Goal: Feedback & Contribution: Contribute content

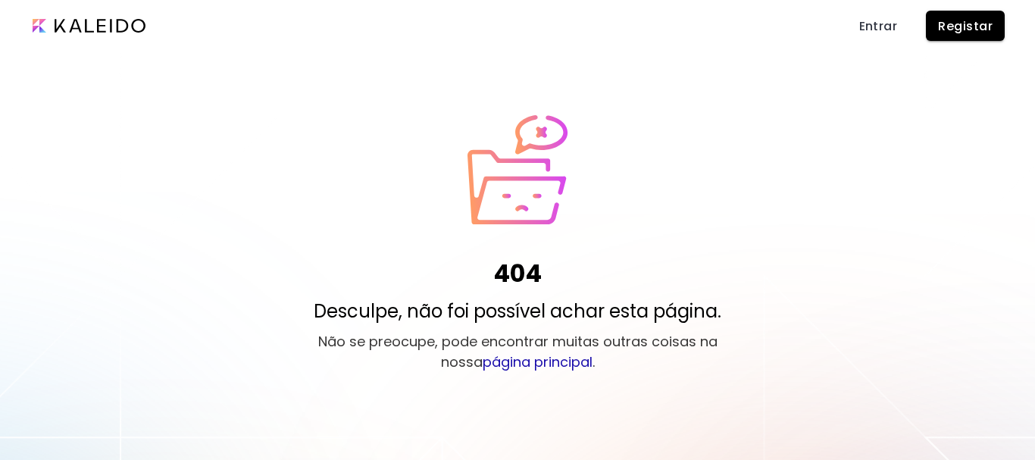
click at [529, 364] on link "página principal" at bounding box center [537, 361] width 110 height 19
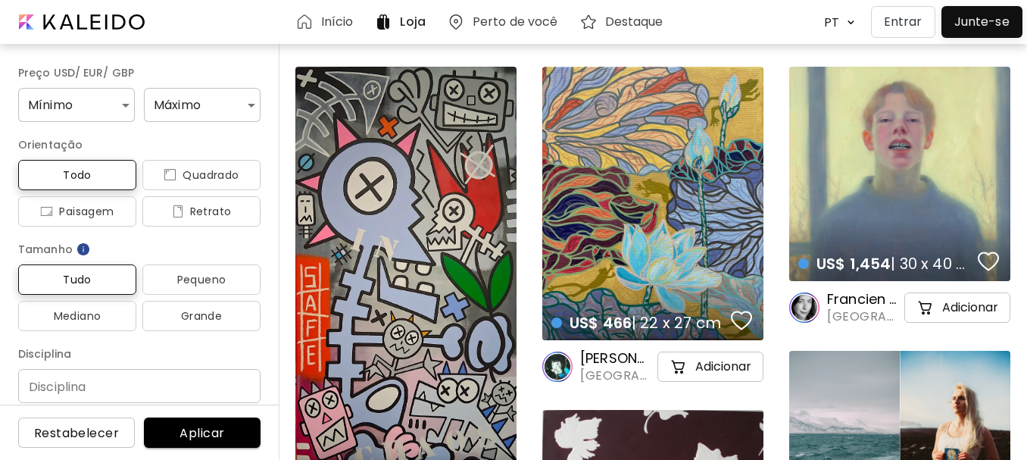
click at [976, 20] on div at bounding box center [981, 22] width 73 height 24
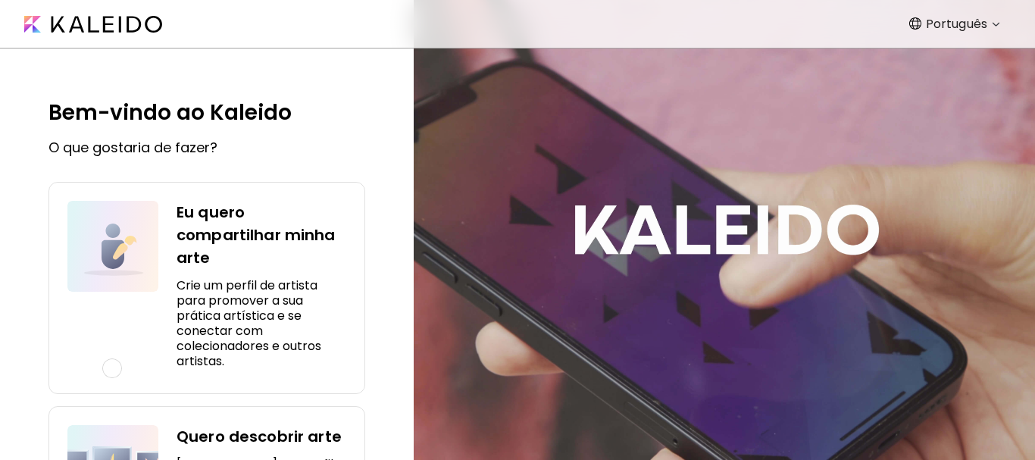
click at [182, 213] on h4 "Eu quero compartilhar minha arte" at bounding box center [261, 235] width 170 height 68
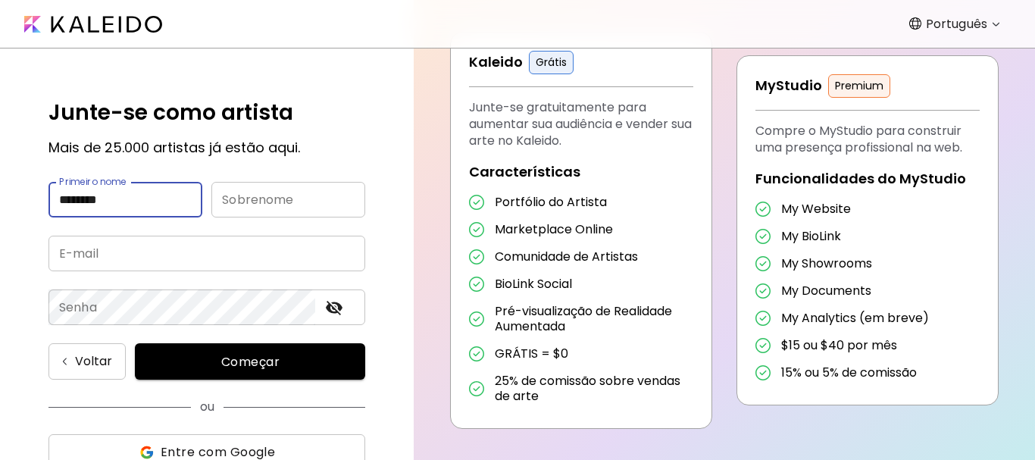
type input "********"
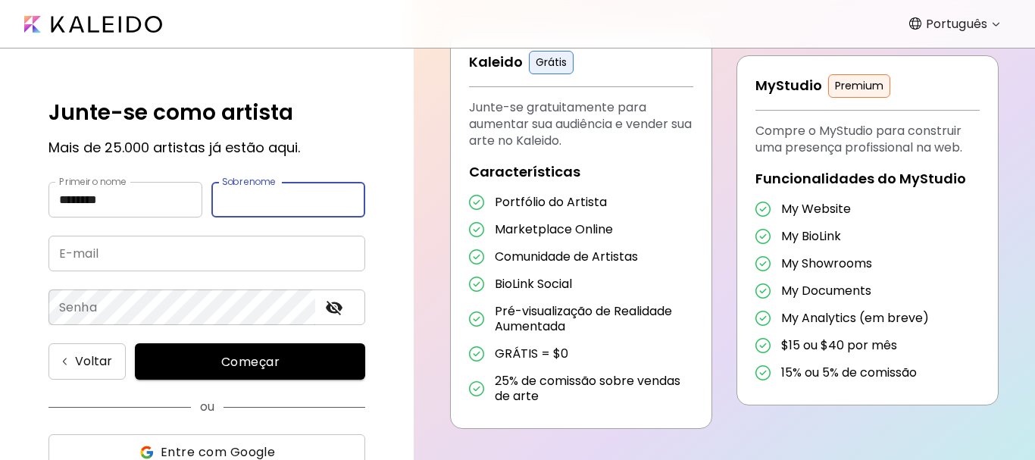
click at [216, 205] on input "text" at bounding box center [288, 200] width 154 height 36
type input "****"
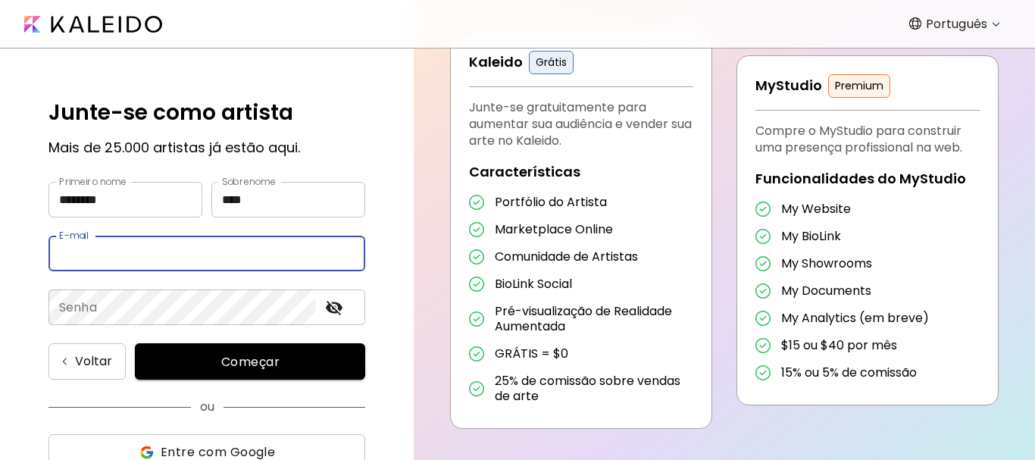
click at [58, 248] on input "email" at bounding box center [206, 254] width 317 height 36
type input "**********"
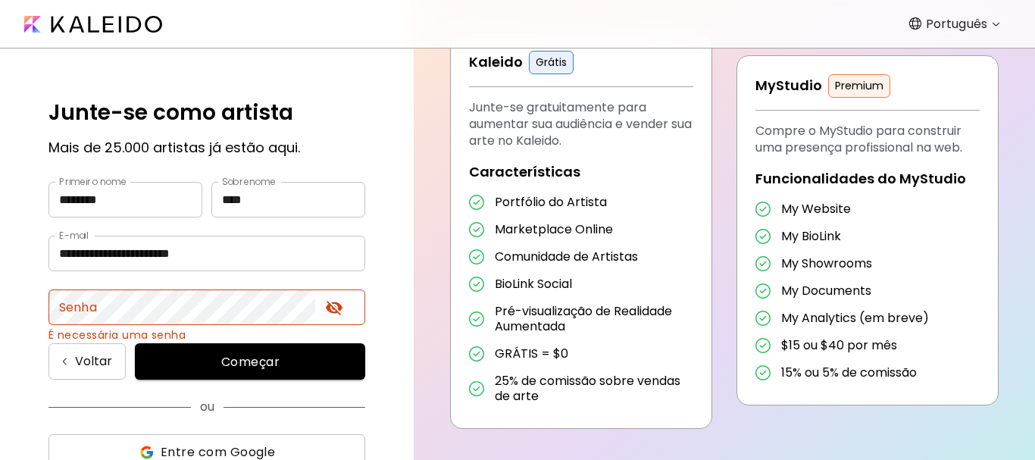
click at [198, 332] on form "**********" at bounding box center [206, 362] width 317 height 531
click at [197, 334] on form "**********" at bounding box center [206, 362] width 317 height 531
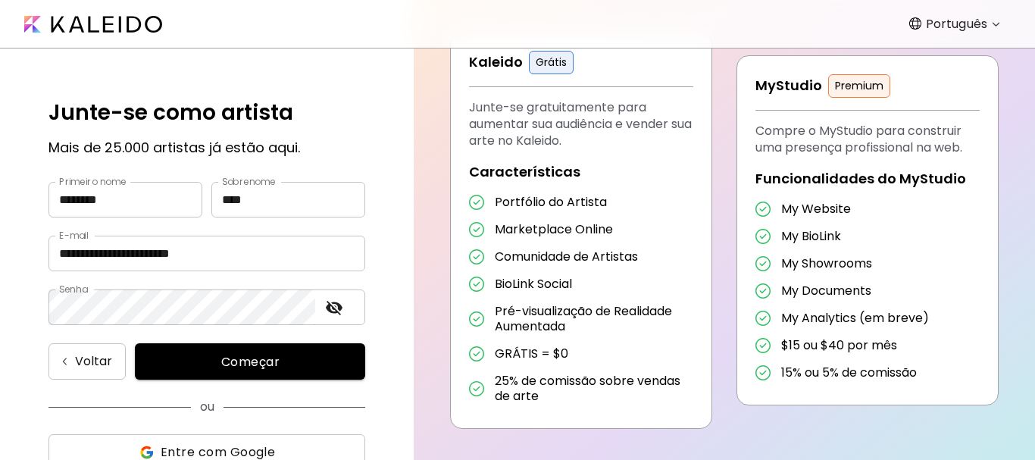
click at [225, 365] on span "Começar" at bounding box center [250, 362] width 194 height 16
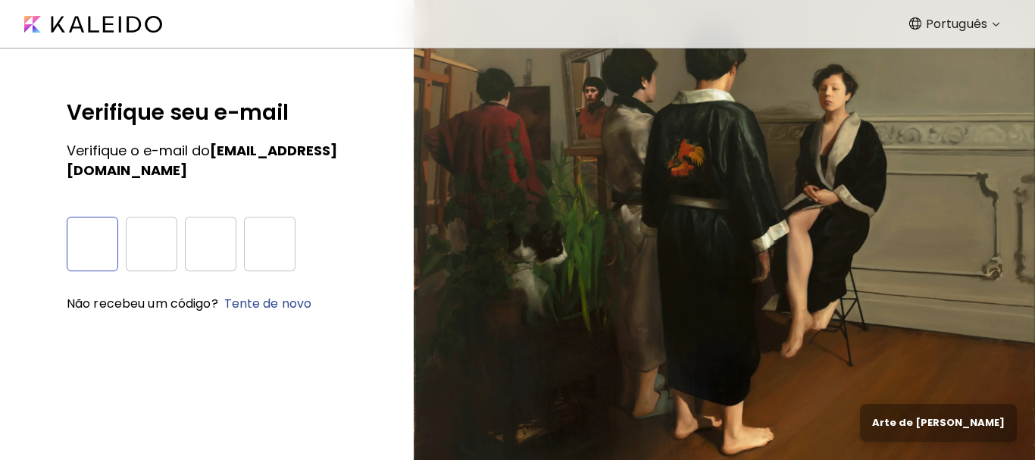
type input "*"
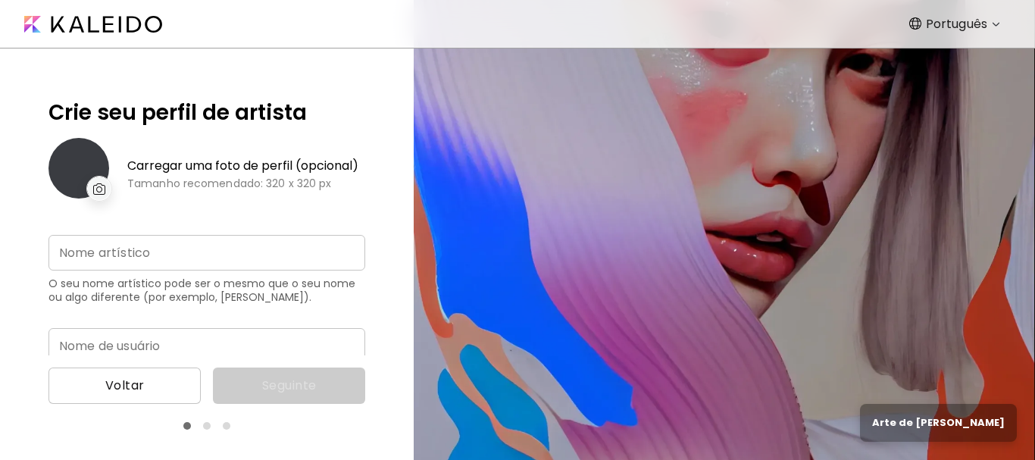
type input "**********"
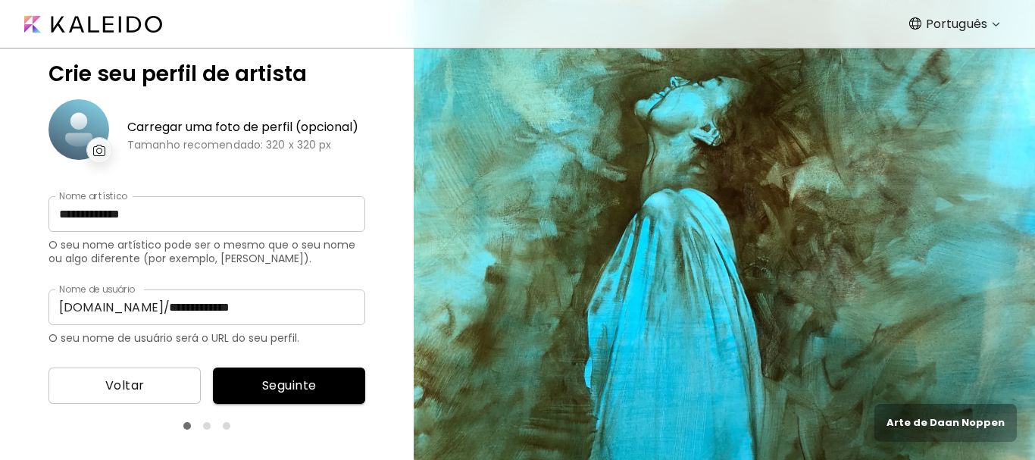
scroll to position [95, 0]
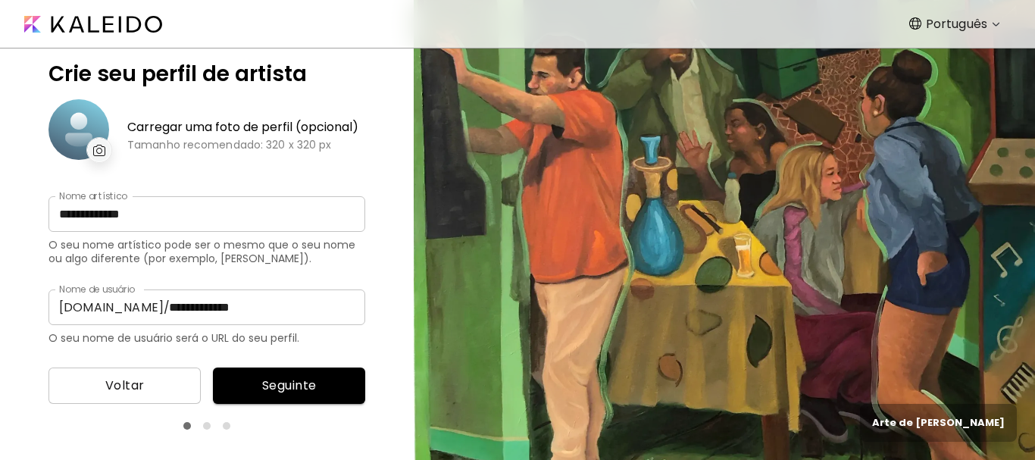
click at [81, 99] on div at bounding box center [78, 129] width 61 height 61
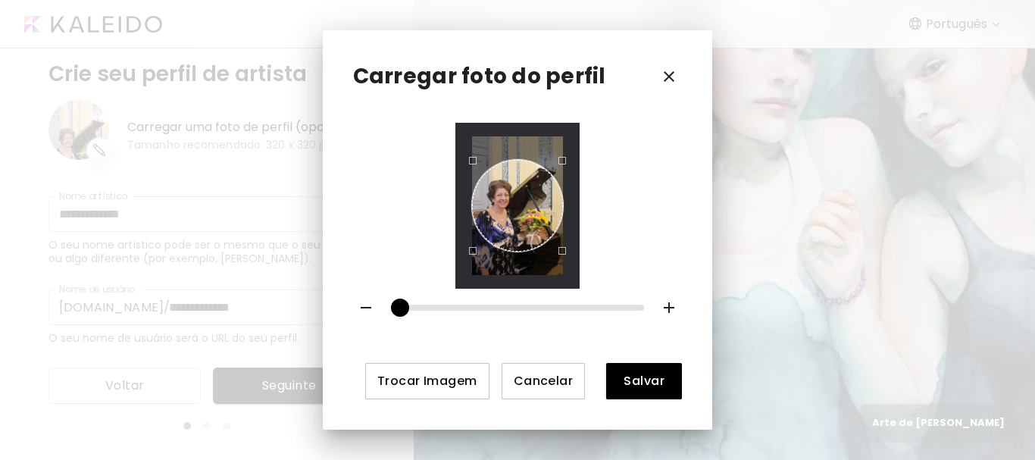
click at [637, 379] on span "Salvar" at bounding box center [643, 381] width 51 height 16
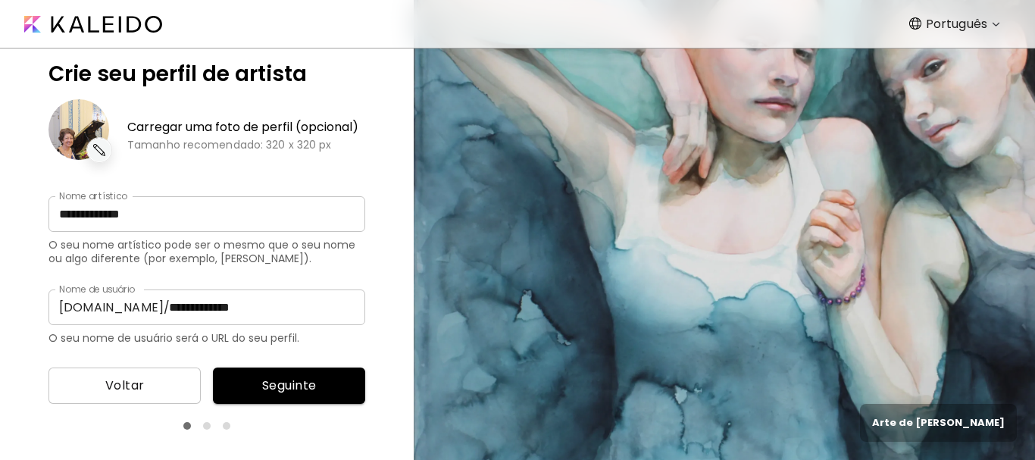
scroll to position [89, 0]
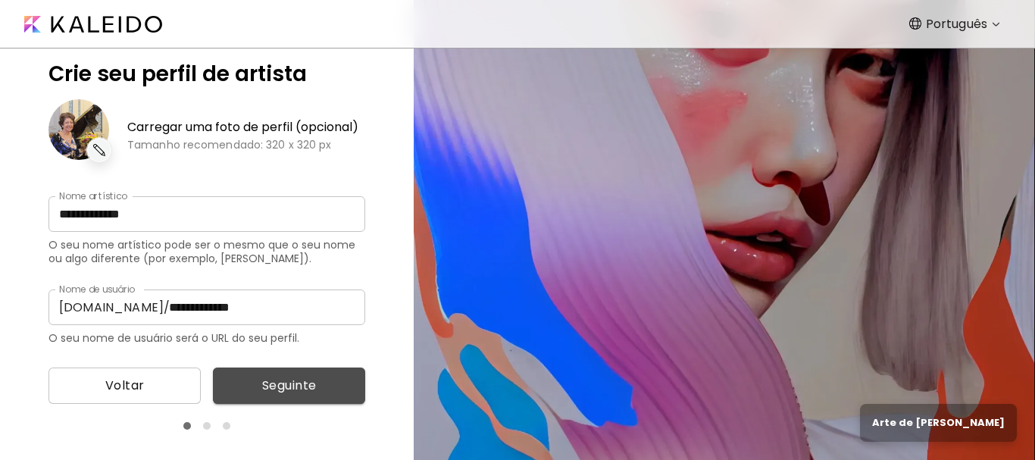
click at [293, 386] on span "Seguinte" at bounding box center [289, 385] width 128 height 18
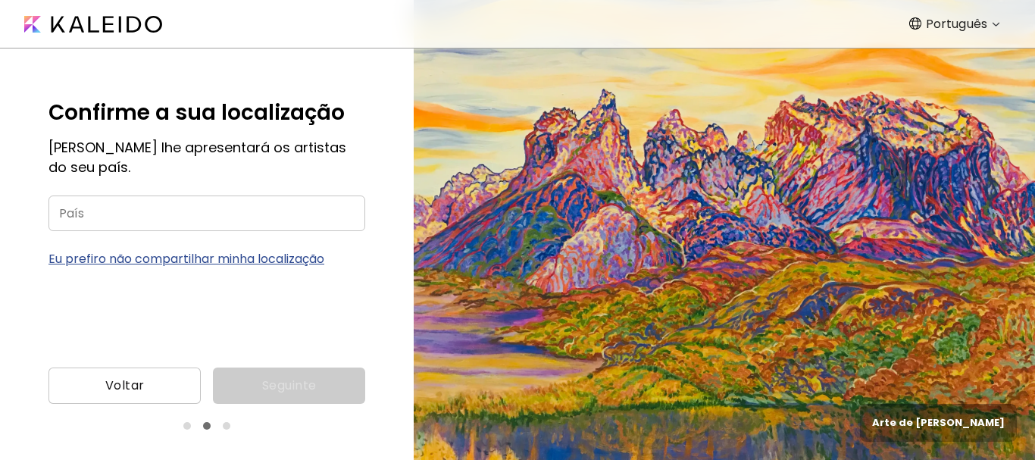
click at [61, 211] on input "País" at bounding box center [206, 213] width 317 height 36
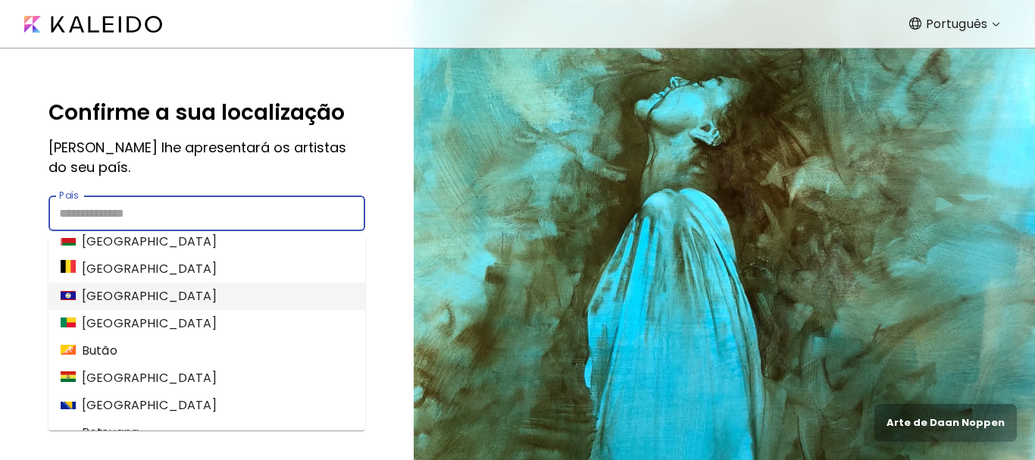
scroll to position [606, 0]
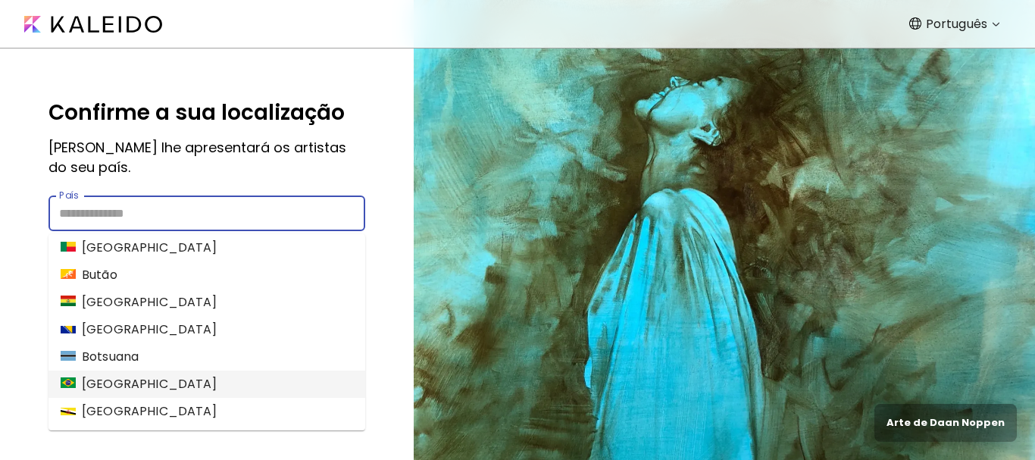
click at [119, 382] on li "[GEOGRAPHIC_DATA]" at bounding box center [206, 383] width 317 height 27
type input "******"
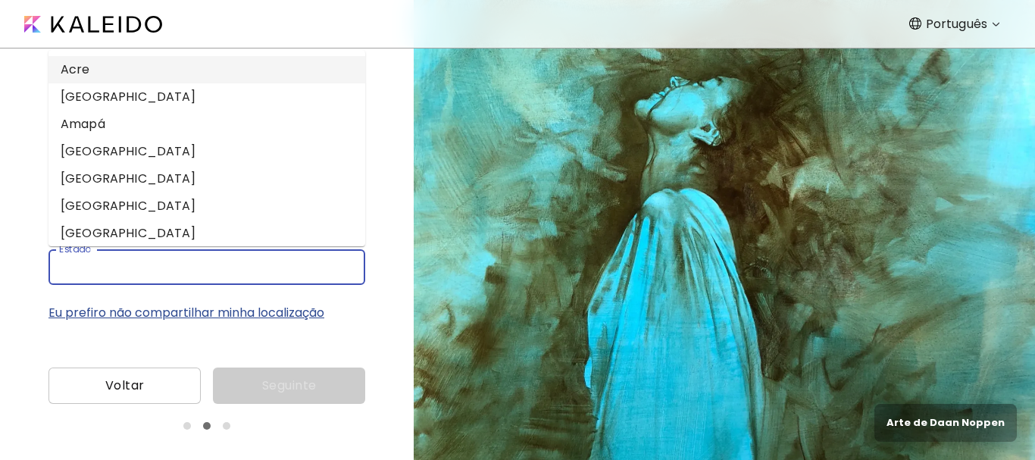
click at [61, 272] on input "Estado" at bounding box center [191, 267] width 287 height 36
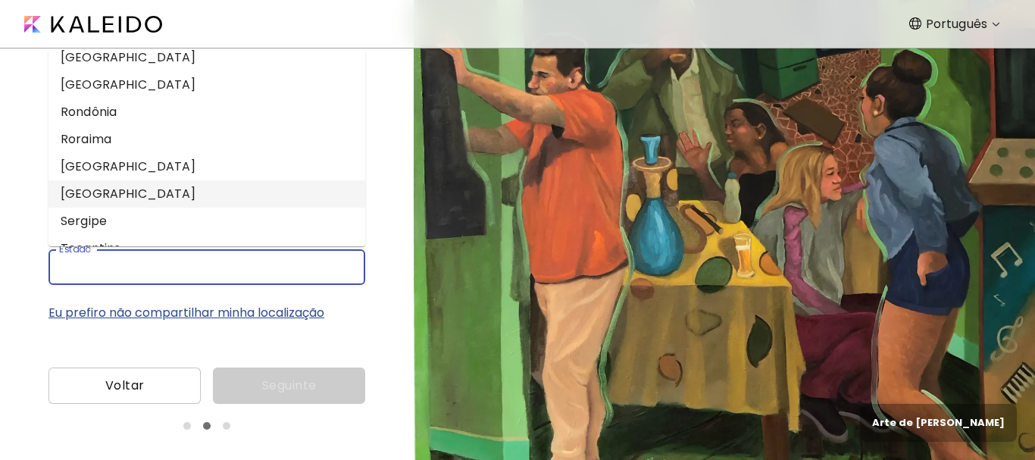
scroll to position [454, 0]
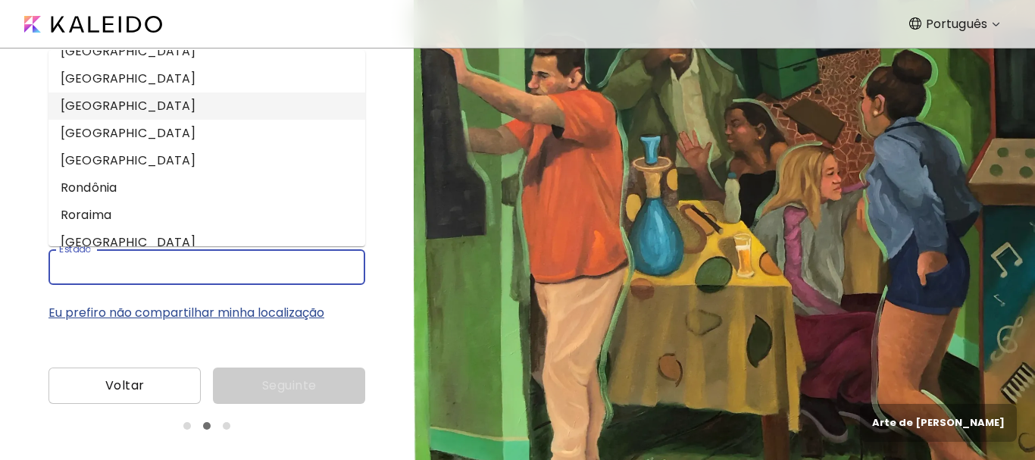
click at [148, 105] on li "[GEOGRAPHIC_DATA]" at bounding box center [206, 105] width 317 height 27
type input "**********"
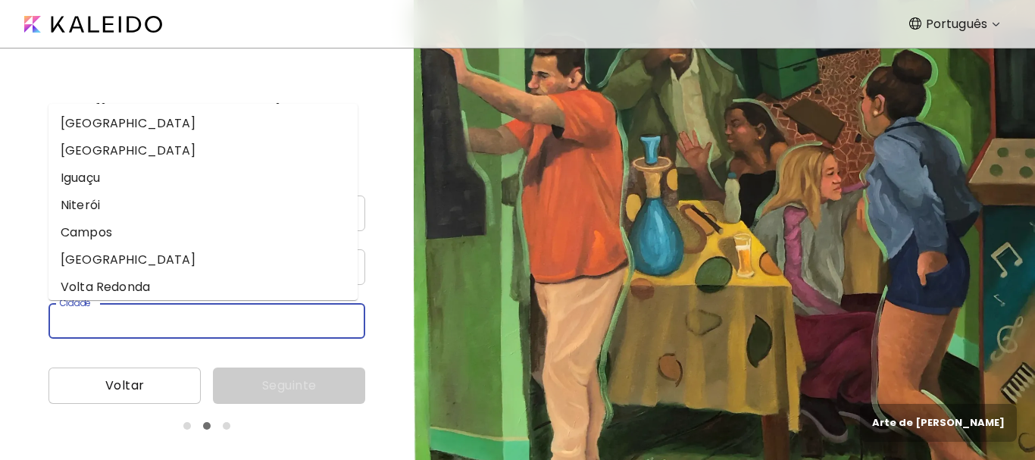
click at [63, 318] on input "Cidade" at bounding box center [191, 321] width 287 height 36
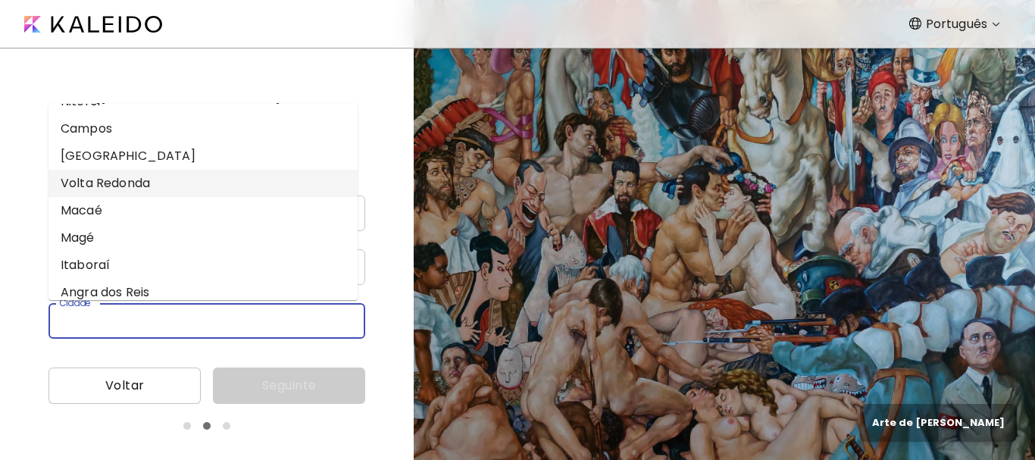
scroll to position [0, 0]
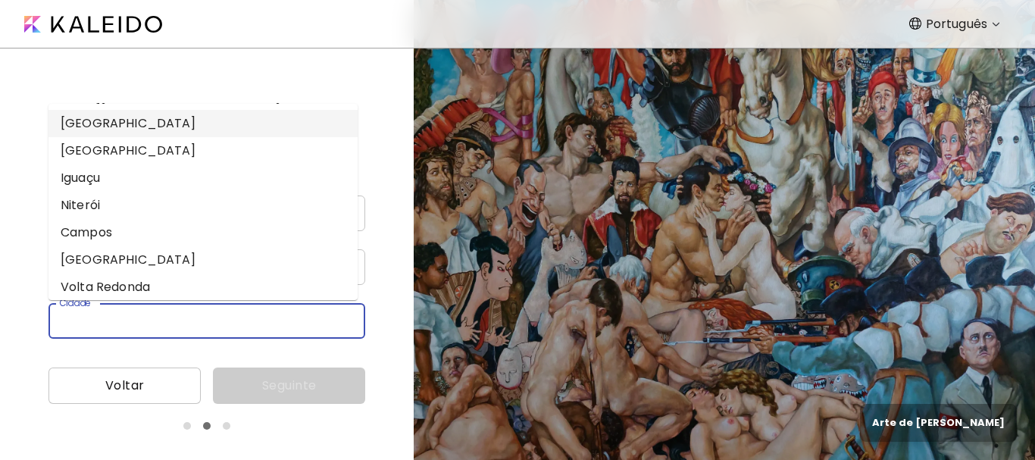
click at [168, 129] on li "[GEOGRAPHIC_DATA]" at bounding box center [202, 123] width 309 height 27
type input "**********"
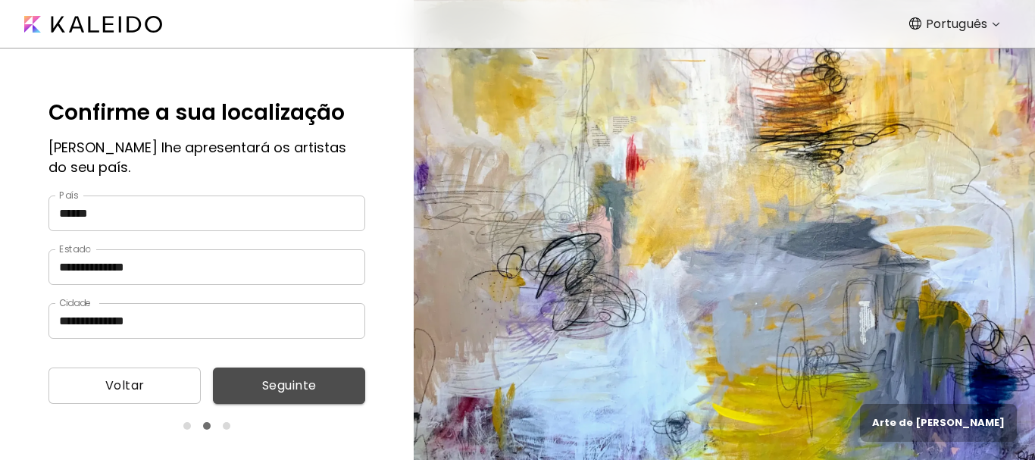
click at [279, 383] on span "Seguinte" at bounding box center [289, 385] width 128 height 18
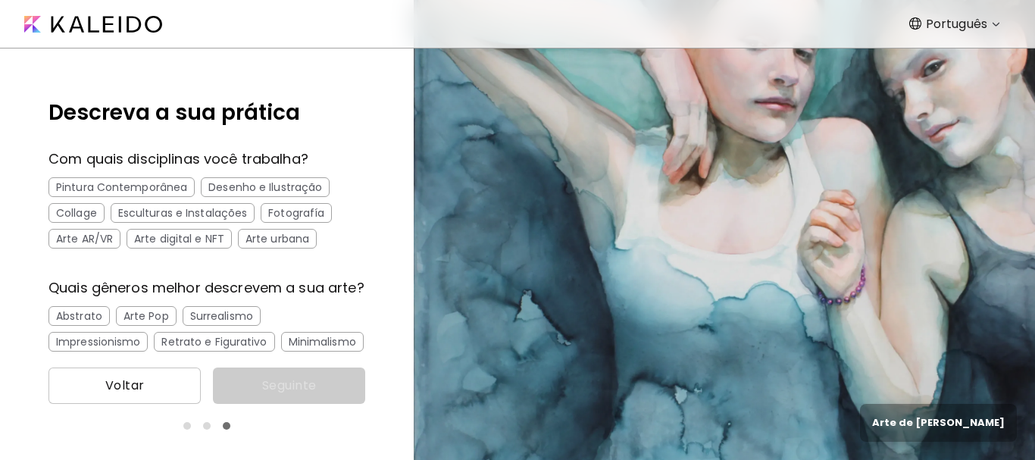
click at [158, 183] on div "Pintura Contemporânea" at bounding box center [121, 187] width 146 height 20
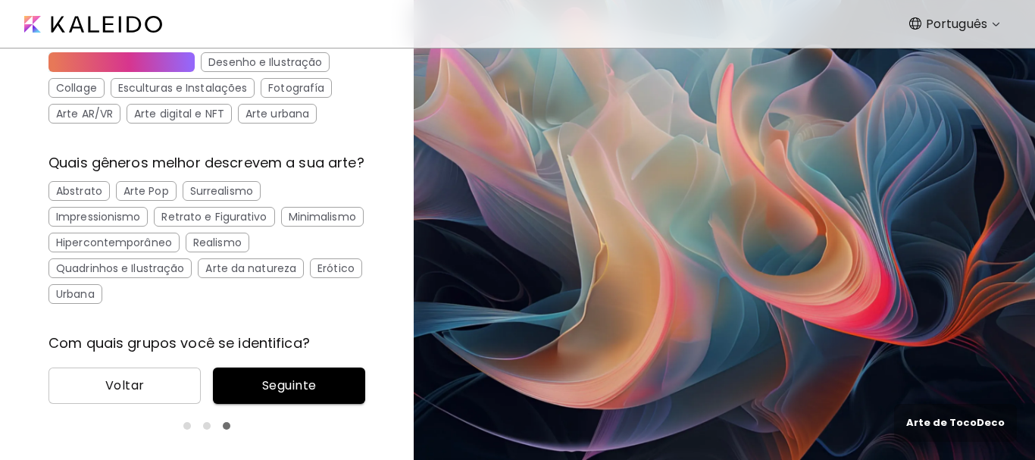
scroll to position [151, 0]
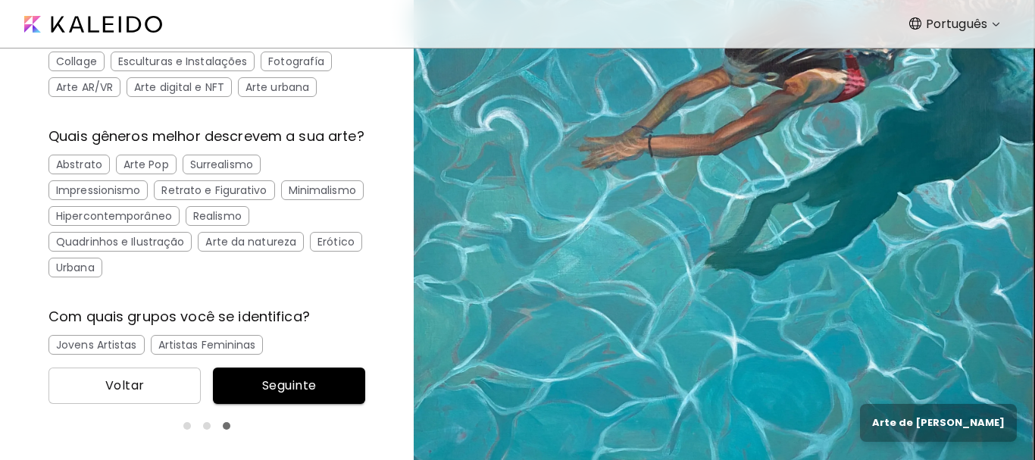
click at [74, 174] on div "Abstrato" at bounding box center [78, 164] width 61 height 20
click at [216, 251] on div "Arte da natureza" at bounding box center [251, 242] width 106 height 20
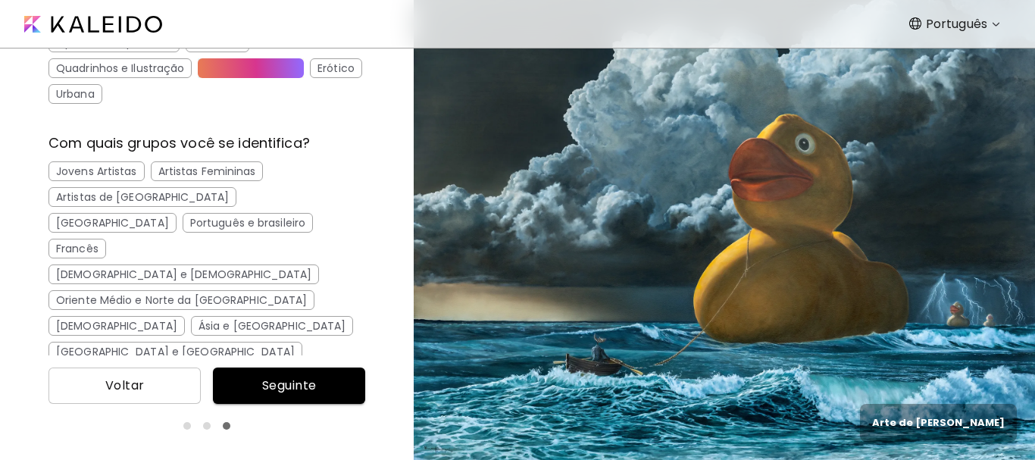
scroll to position [328, 0]
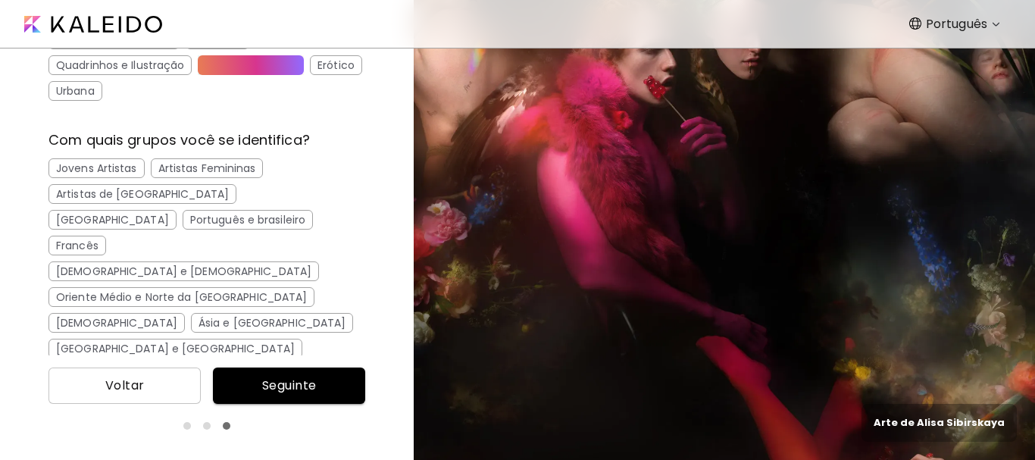
click at [183, 229] on div "Português e brasileiro" at bounding box center [248, 220] width 130 height 20
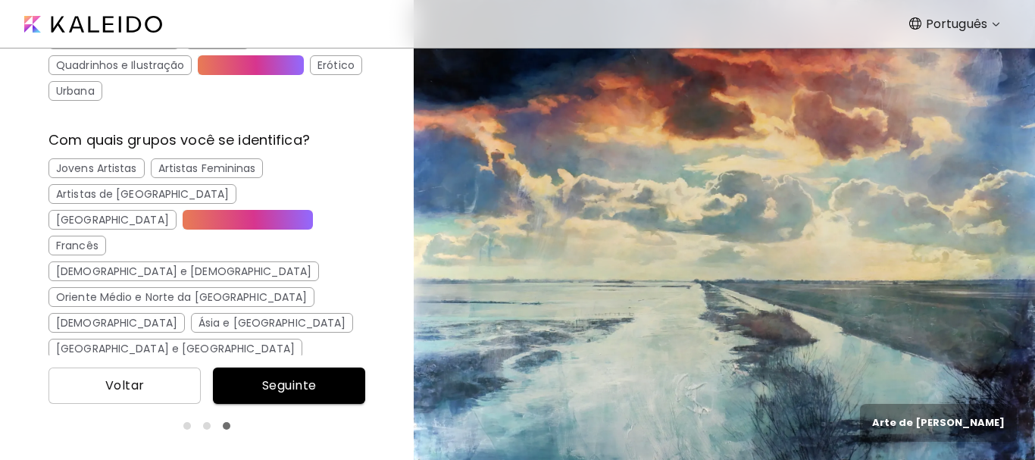
click at [176, 214] on div "[GEOGRAPHIC_DATA]" at bounding box center [112, 220] width 128 height 20
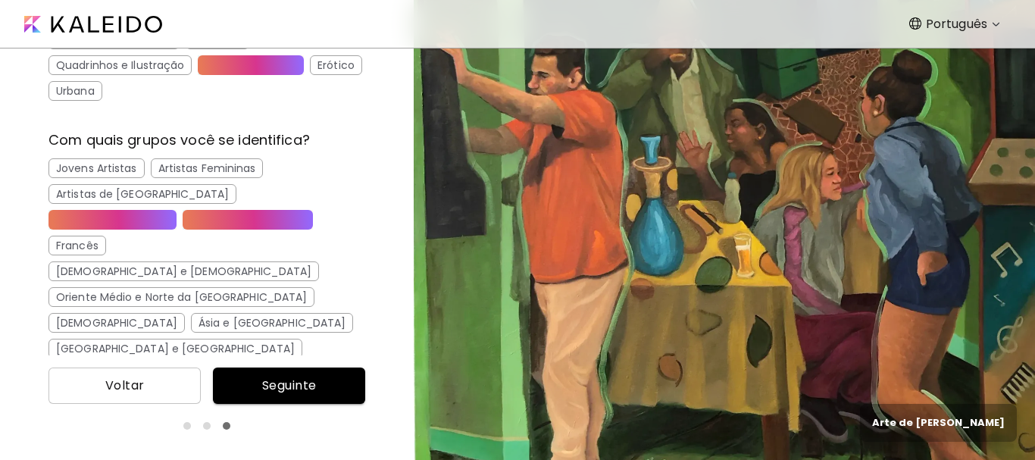
click at [291, 381] on span "Seguinte" at bounding box center [289, 385] width 128 height 18
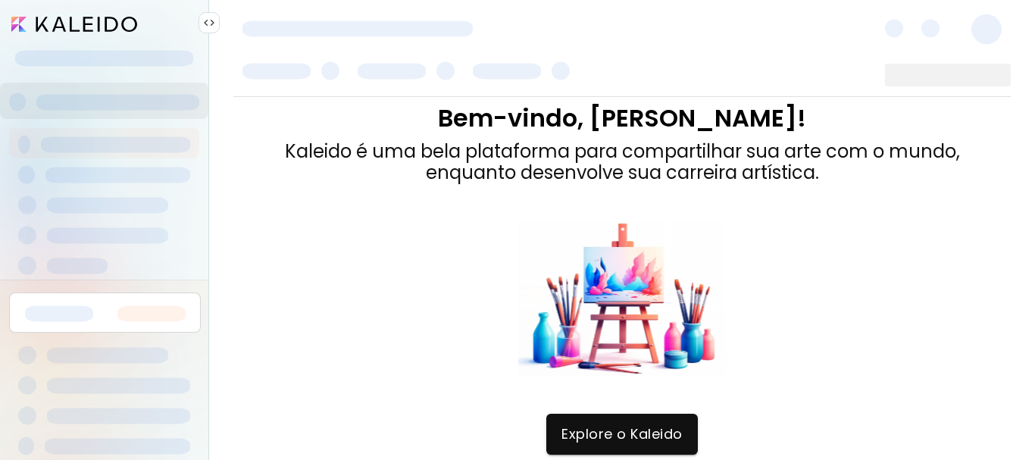
scroll to position [31, 0]
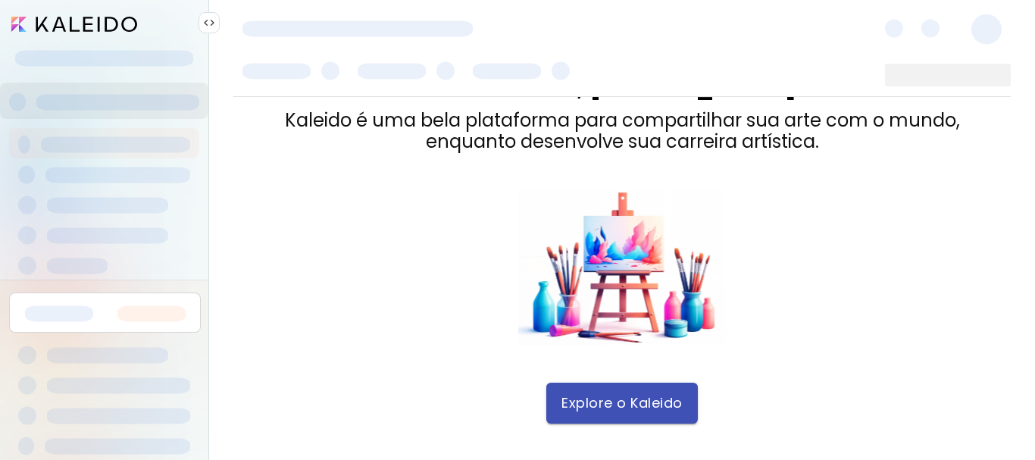
click at [604, 398] on span "Explore o Kaleido" at bounding box center [621, 403] width 121 height 17
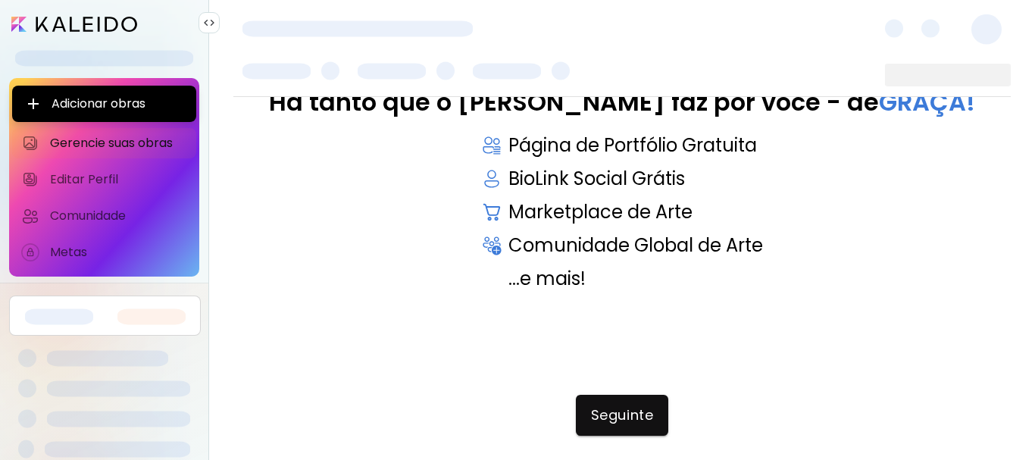
scroll to position [36, 0]
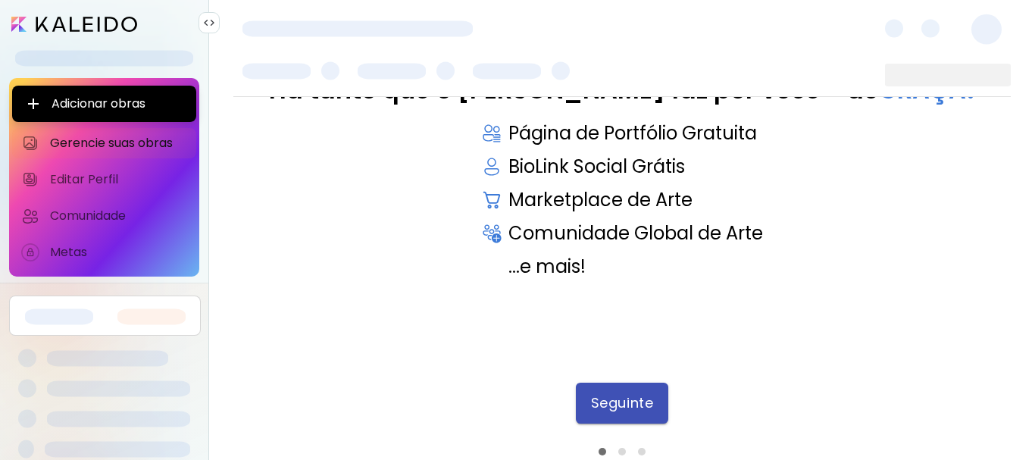
click at [631, 406] on span "Seguinte" at bounding box center [622, 403] width 62 height 17
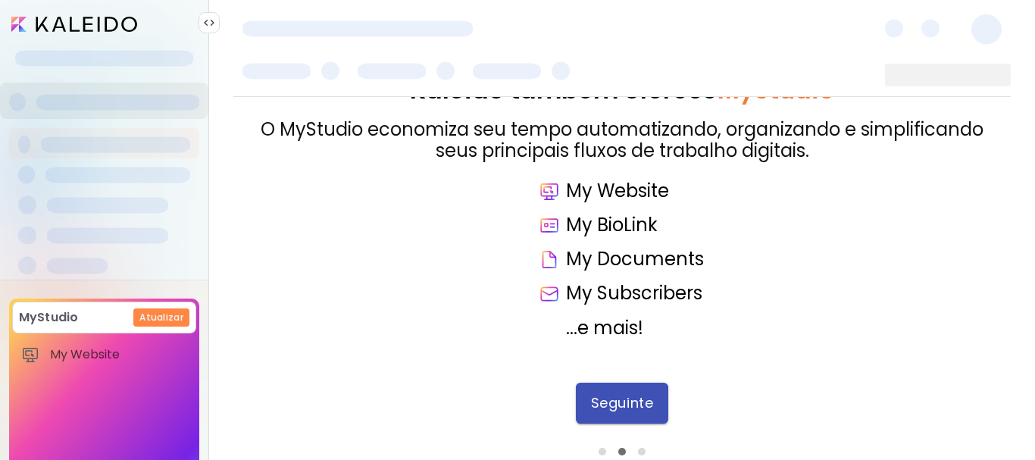
click at [633, 407] on span "Seguinte" at bounding box center [622, 403] width 62 height 17
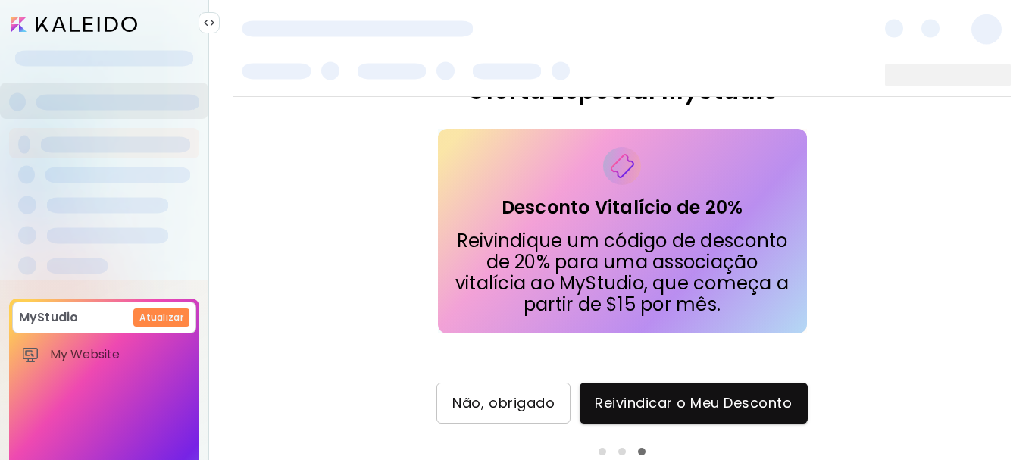
click at [476, 404] on span "Não, obrigado" at bounding box center [503, 403] width 102 height 17
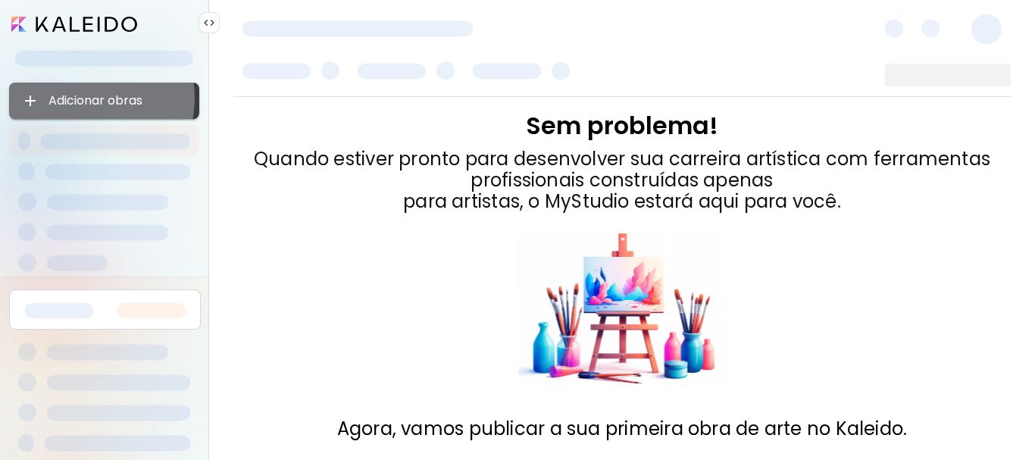
click at [93, 98] on span "Adicionar obras" at bounding box center [104, 101] width 166 height 18
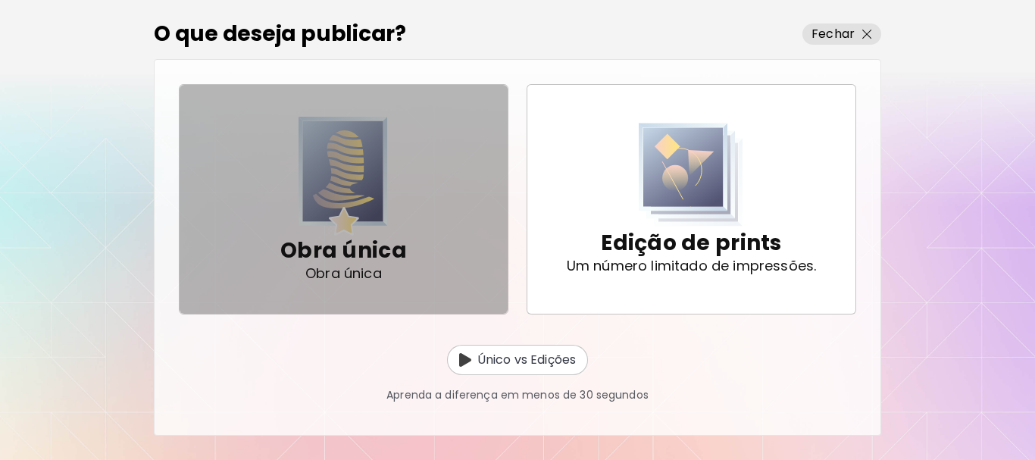
click at [336, 183] on img "button" at bounding box center [342, 176] width 89 height 119
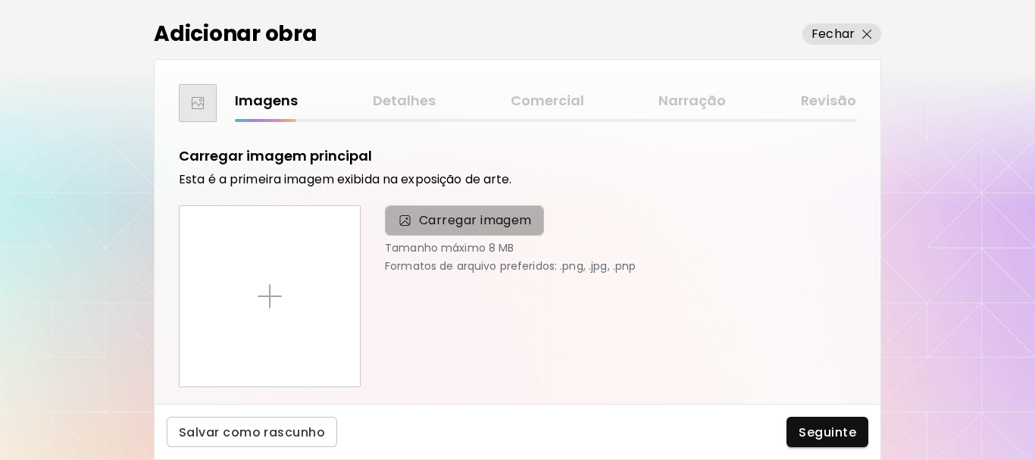
click at [444, 220] on span "Carregar imagem" at bounding box center [475, 220] width 113 height 18
click at [0, 0] on input "Carregar imagem" at bounding box center [0, 0] width 0 height 0
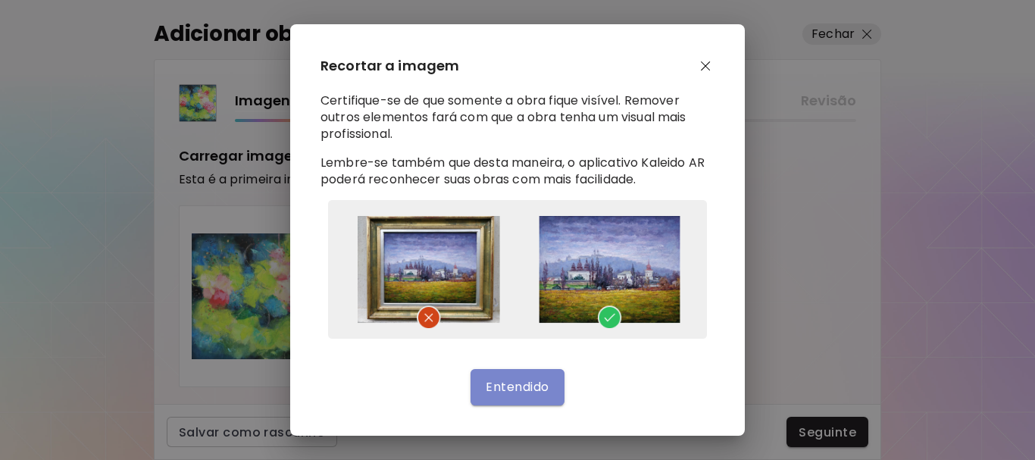
click at [536, 385] on span "Entendido" at bounding box center [516, 387] width 63 height 16
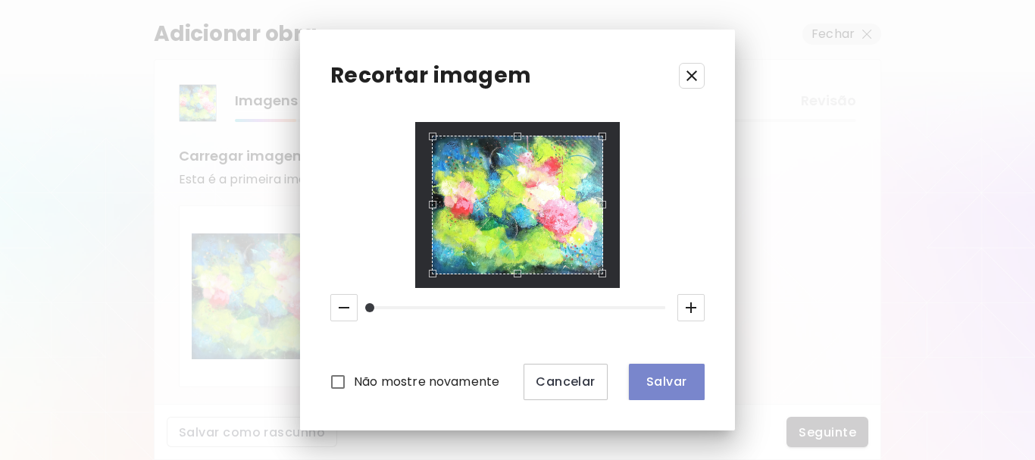
click at [659, 381] on span "Salvar" at bounding box center [666, 381] width 51 height 16
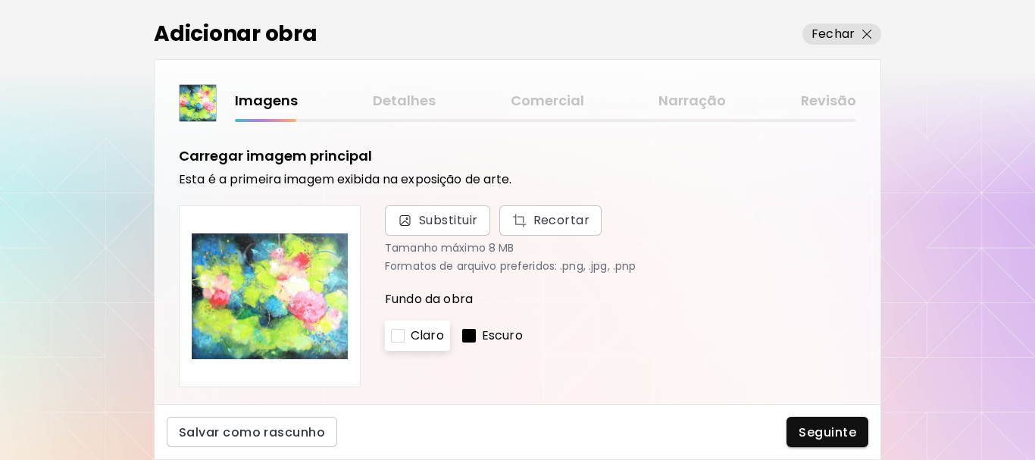
click at [500, 341] on p "Escuro" at bounding box center [502, 335] width 41 height 18
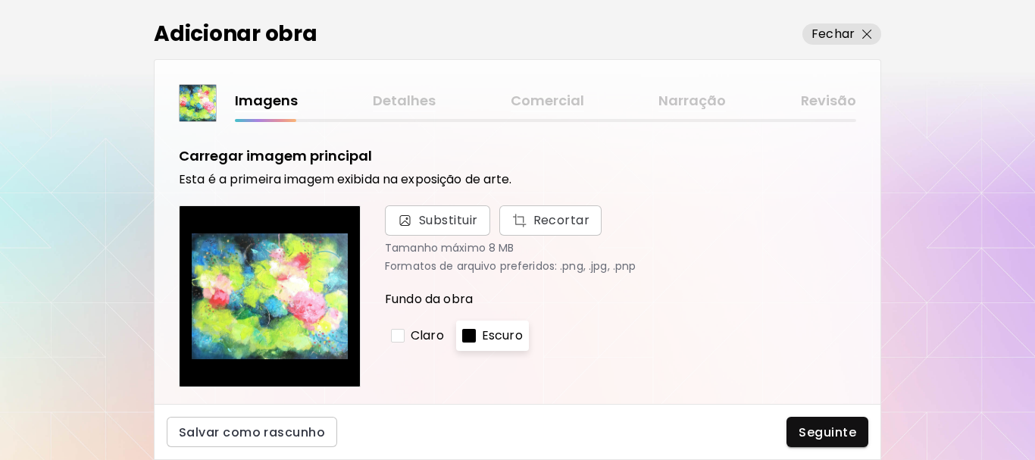
click at [418, 332] on p "Claro" at bounding box center [426, 335] width 33 height 18
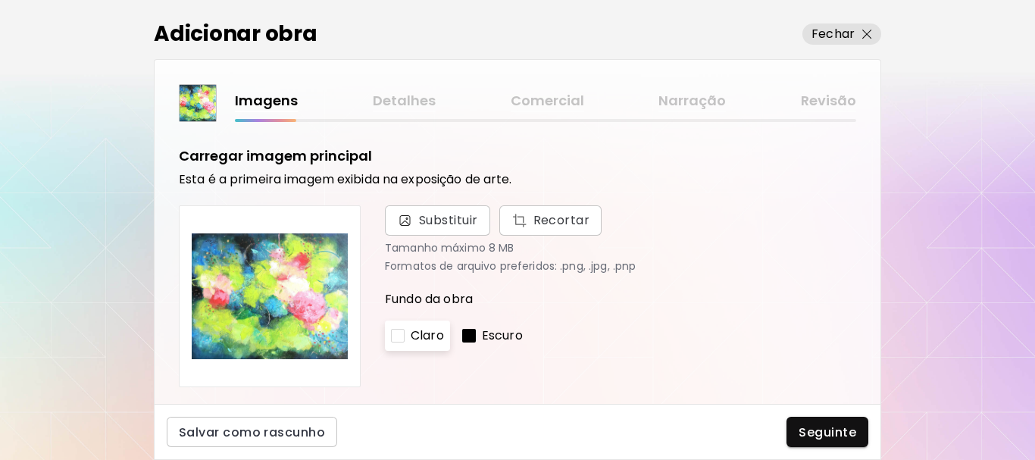
click at [488, 336] on p "Escuro" at bounding box center [502, 335] width 41 height 18
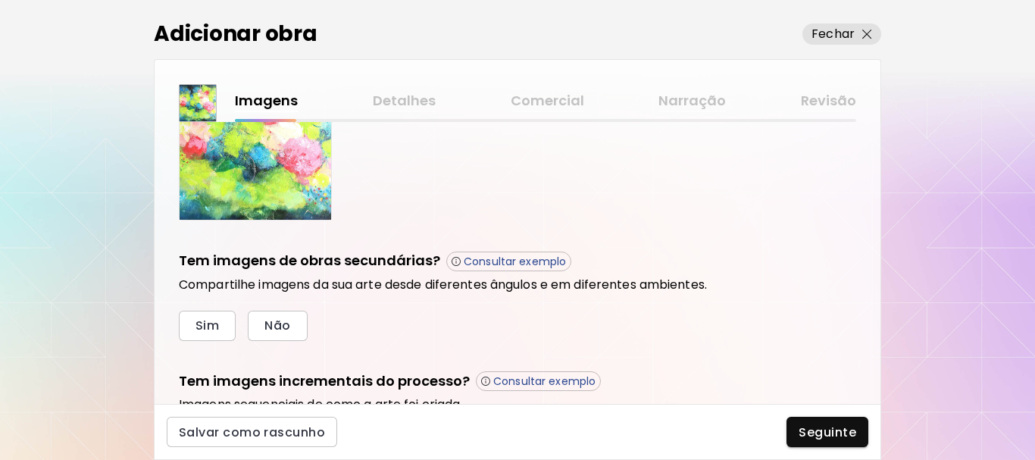
scroll to position [454, 0]
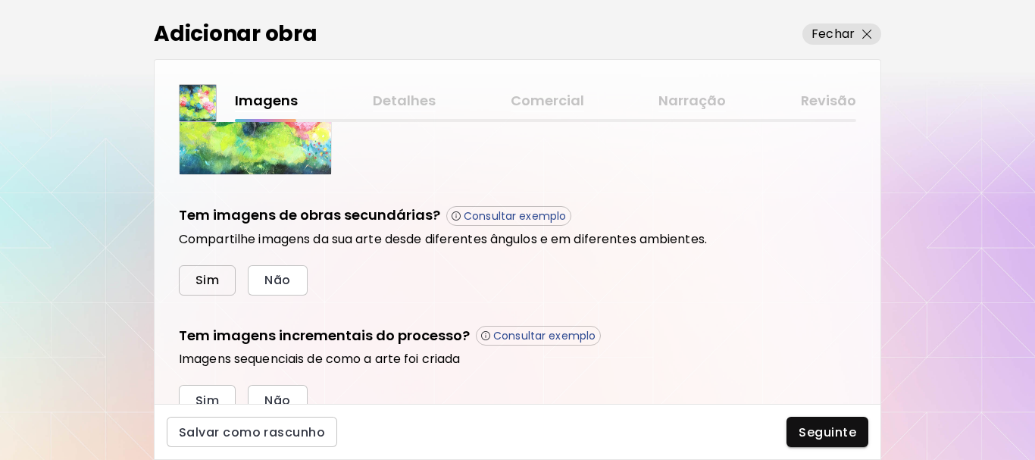
click at [208, 282] on span "Sim" at bounding box center [206, 280] width 23 height 16
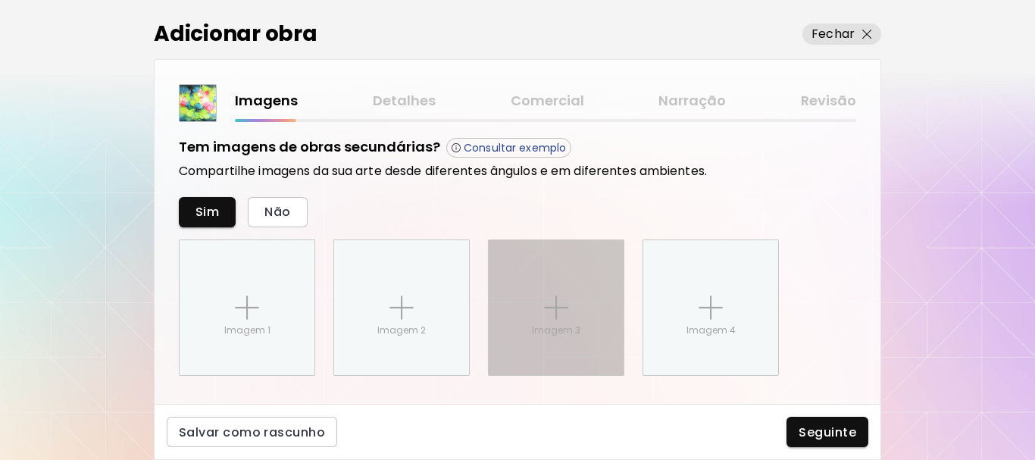
scroll to position [488, 0]
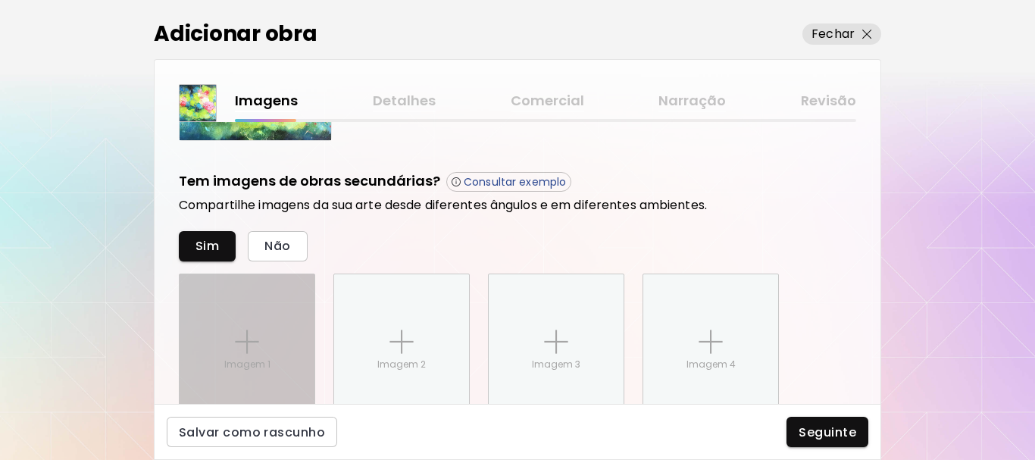
click at [244, 336] on img at bounding box center [247, 341] width 24 height 24
click at [0, 0] on input "Imagem 1" at bounding box center [0, 0] width 0 height 0
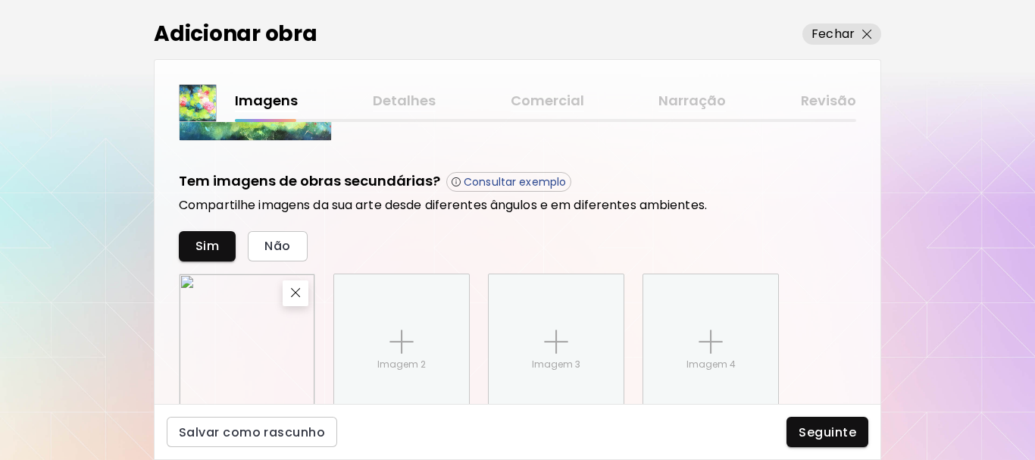
scroll to position [640, 0]
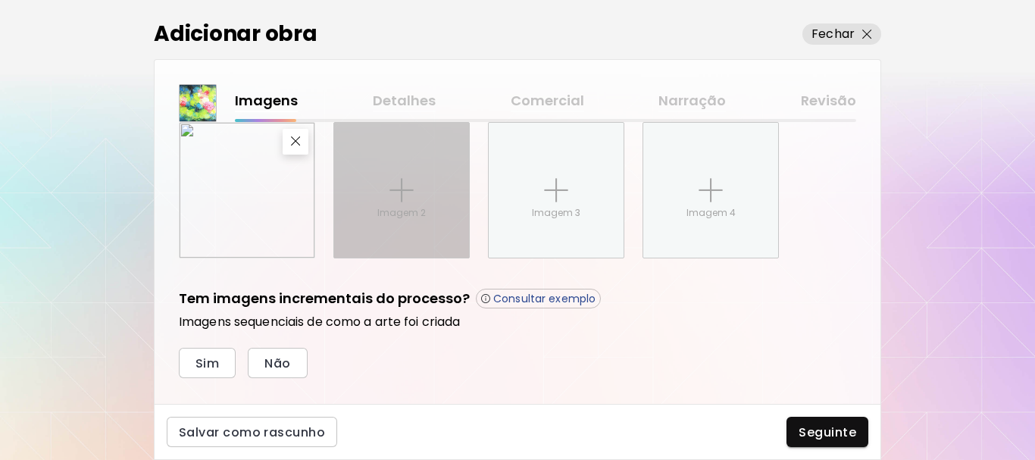
click at [376, 191] on div "Imagem 2" at bounding box center [401, 190] width 135 height 135
click at [0, 0] on input "Imagem 2" at bounding box center [0, 0] width 0 height 0
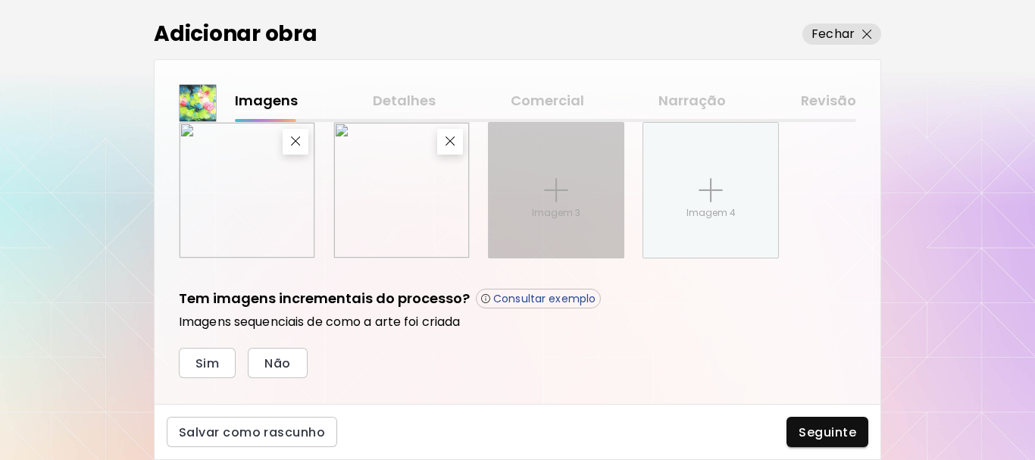
click at [551, 201] on img at bounding box center [556, 190] width 24 height 24
click at [0, 0] on input "Imagem 3" at bounding box center [0, 0] width 0 height 0
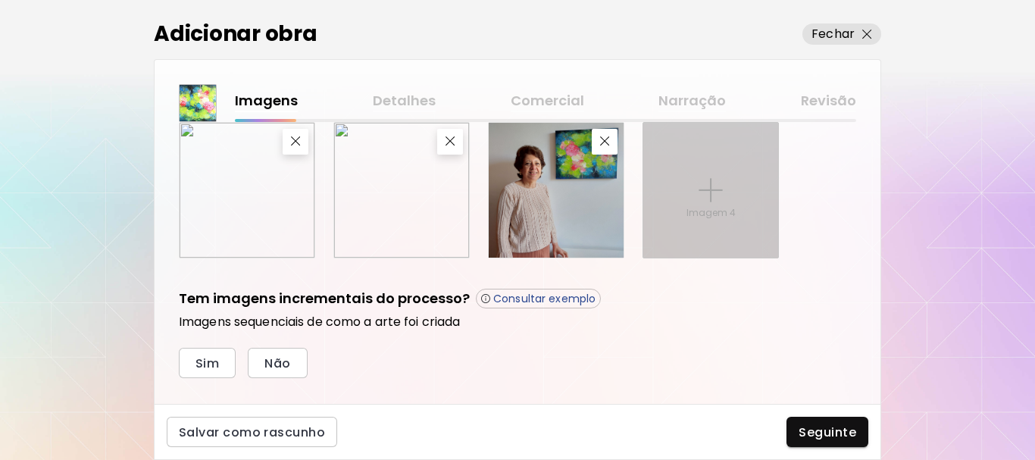
scroll to position [669, 0]
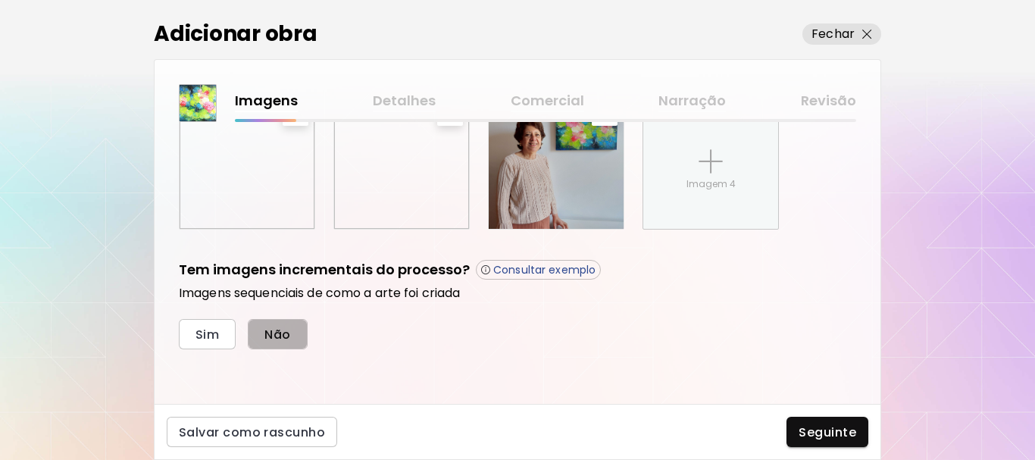
click at [272, 334] on span "Não" at bounding box center [277, 334] width 26 height 16
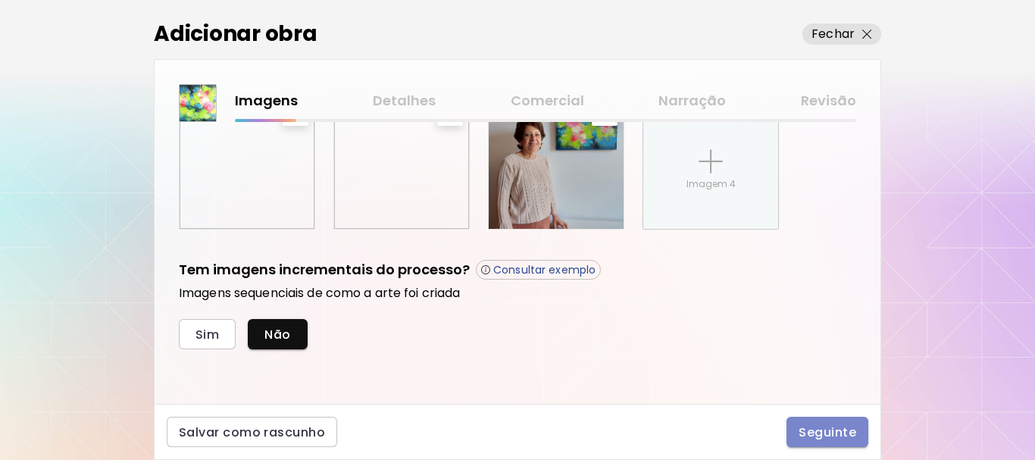
click at [829, 429] on span "Seguinte" at bounding box center [827, 432] width 58 height 16
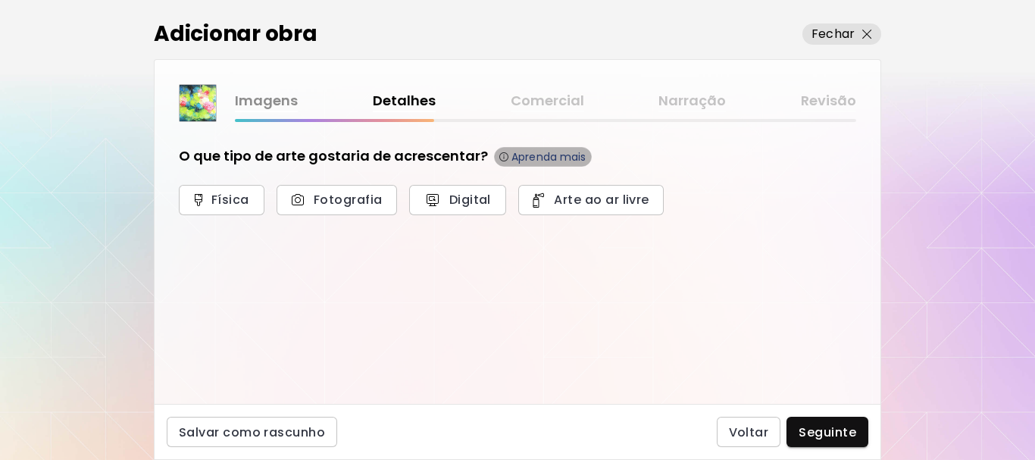
click at [517, 155] on p "Aprenda mais" at bounding box center [548, 157] width 75 height 14
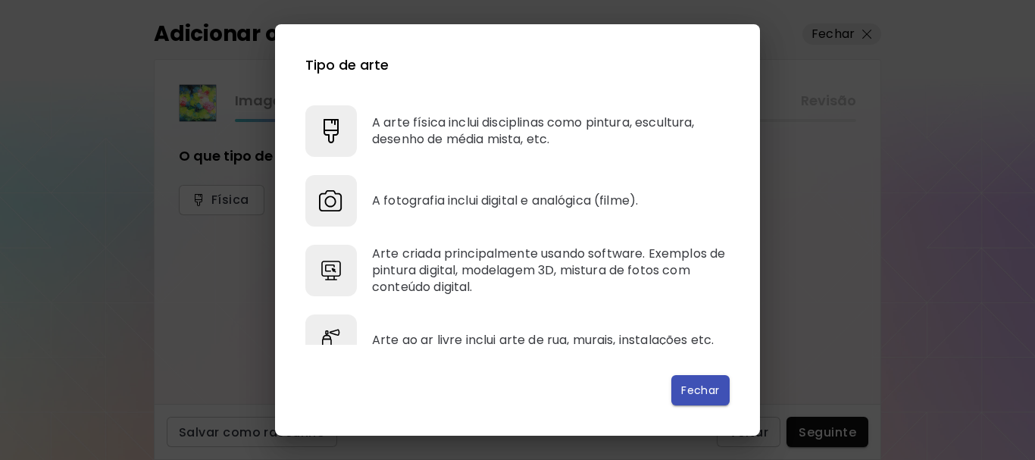
click at [714, 391] on span "Fechar" at bounding box center [700, 390] width 34 height 16
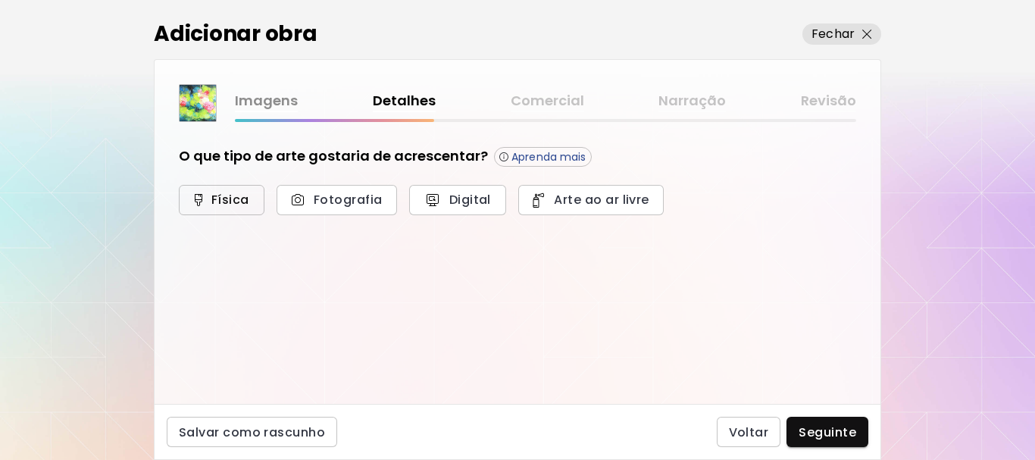
click at [229, 202] on span "Física" at bounding box center [221, 200] width 52 height 16
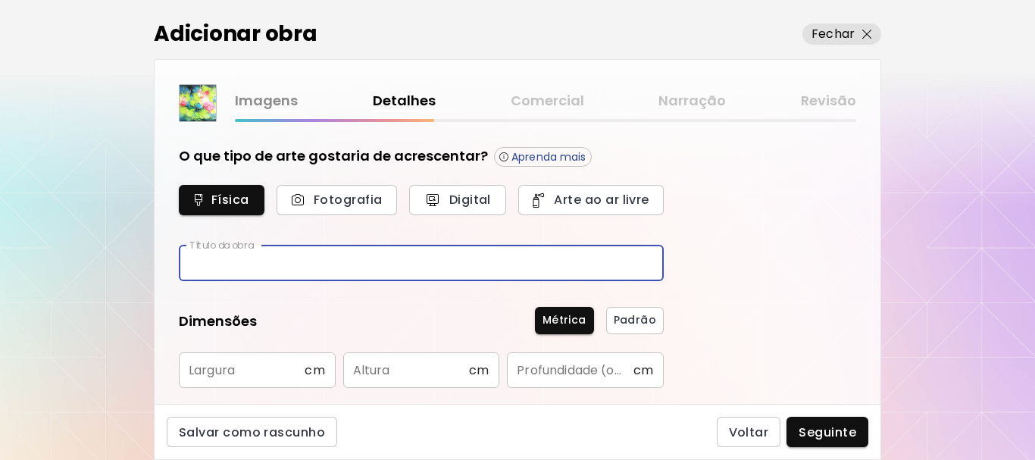
click at [201, 256] on input "text" at bounding box center [421, 263] width 485 height 36
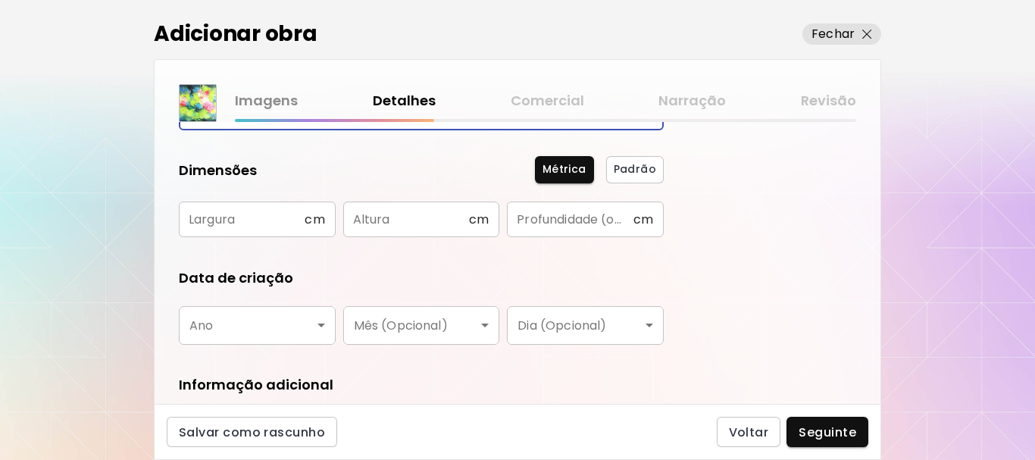
scroll to position [151, 0]
type input "*******"
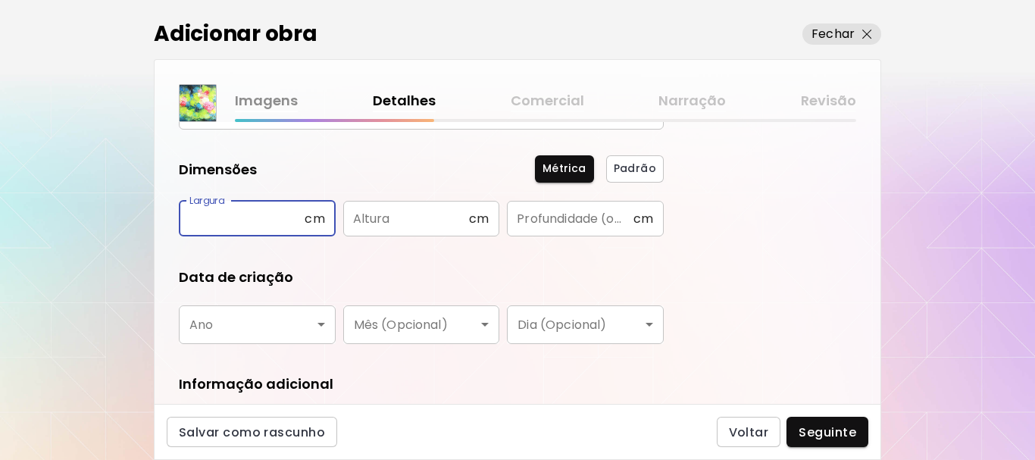
click at [191, 217] on input "text" at bounding box center [242, 219] width 126 height 36
type input "**"
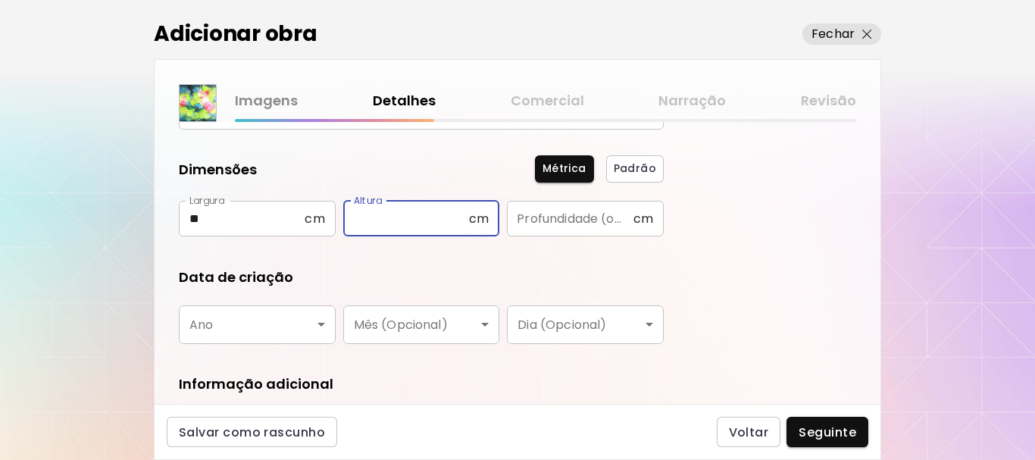
click at [364, 218] on input "text" at bounding box center [406, 219] width 126 height 36
type input "**"
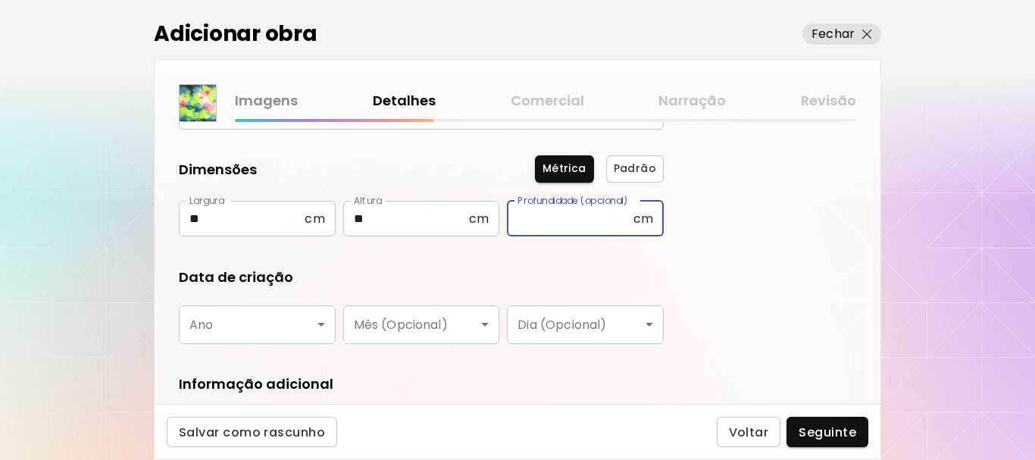
click at [563, 226] on input "text" at bounding box center [570, 219] width 126 height 36
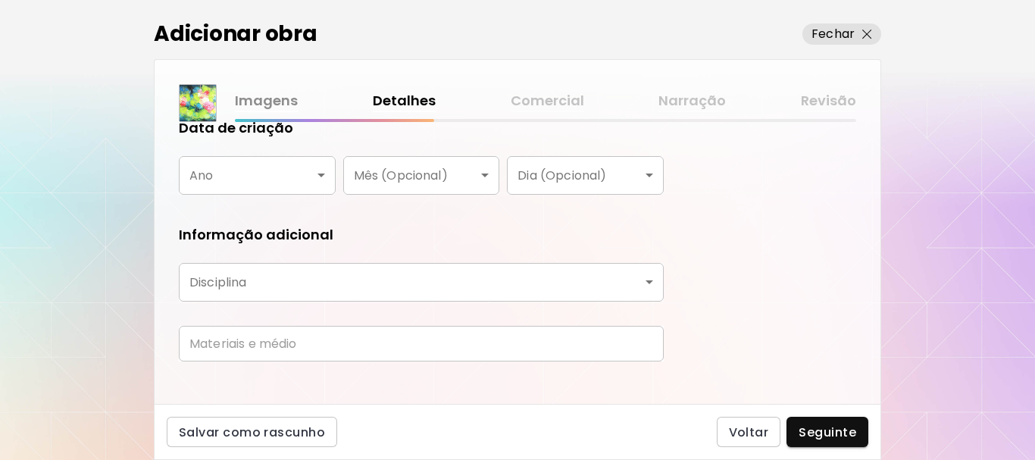
scroll to position [303, 0]
type input "*"
click at [321, 170] on body "[DOMAIN_NAME]/[PERSON_NAME] Adicionar obras Gerencie suas obras Editar Perfil M…" at bounding box center [517, 230] width 1035 height 460
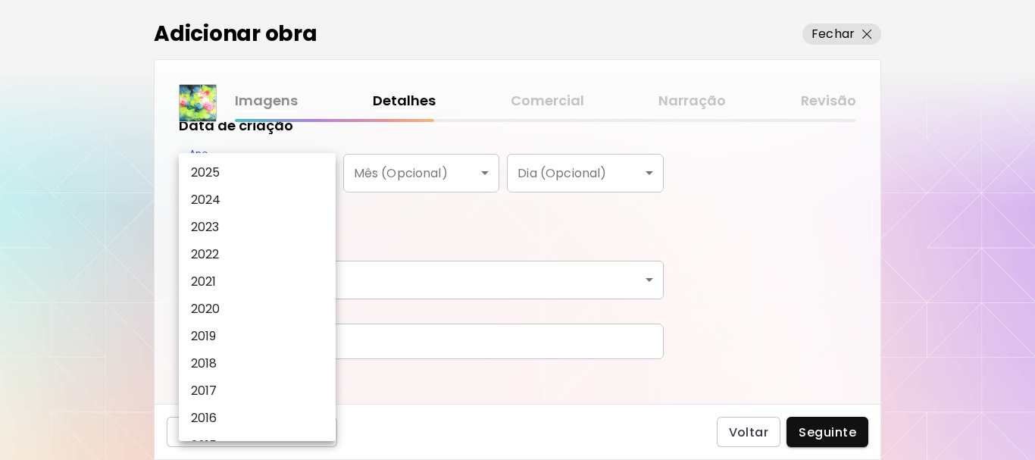
click at [233, 176] on li "2025" at bounding box center [261, 172] width 164 height 27
type input "****"
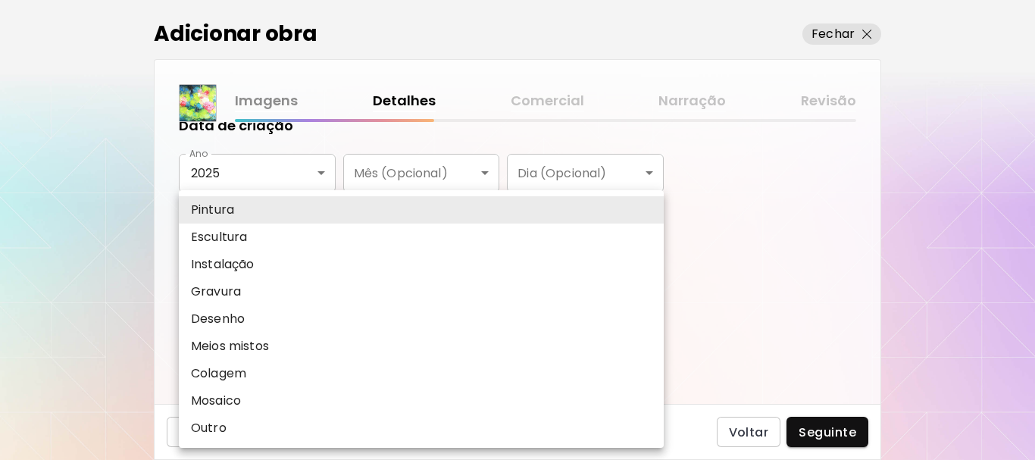
click at [650, 279] on body "[DOMAIN_NAME]/[PERSON_NAME] Adicionar obras Gerencie suas obras Editar Perfil M…" at bounding box center [517, 230] width 1035 height 460
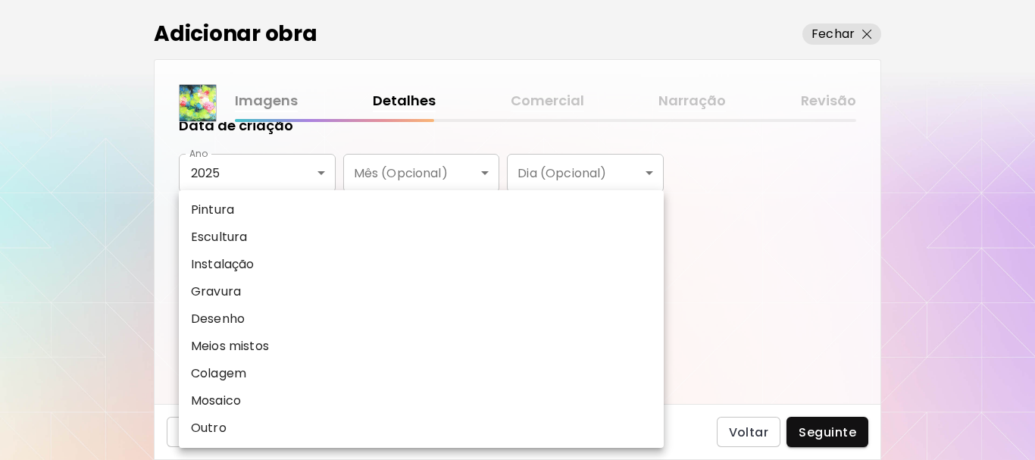
click at [305, 211] on li "Pintura" at bounding box center [421, 209] width 485 height 27
type input "********"
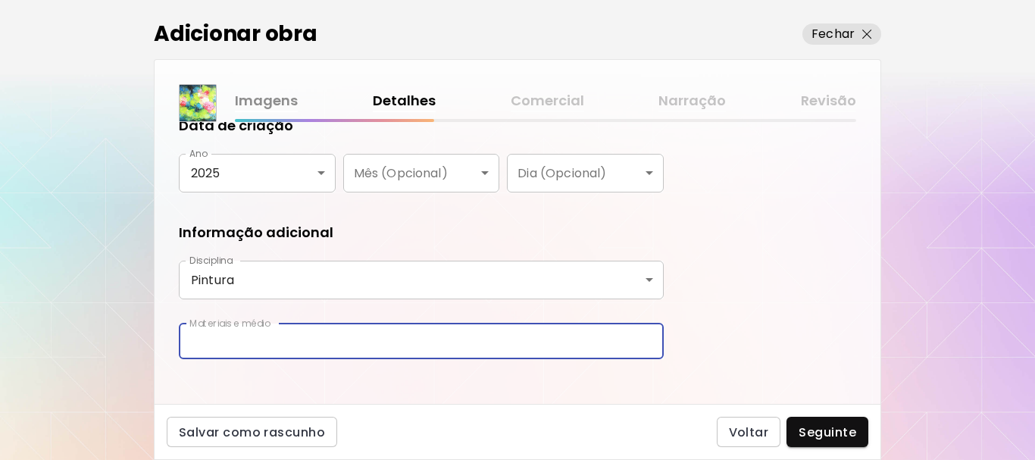
click at [286, 342] on input "text" at bounding box center [421, 341] width 485 height 36
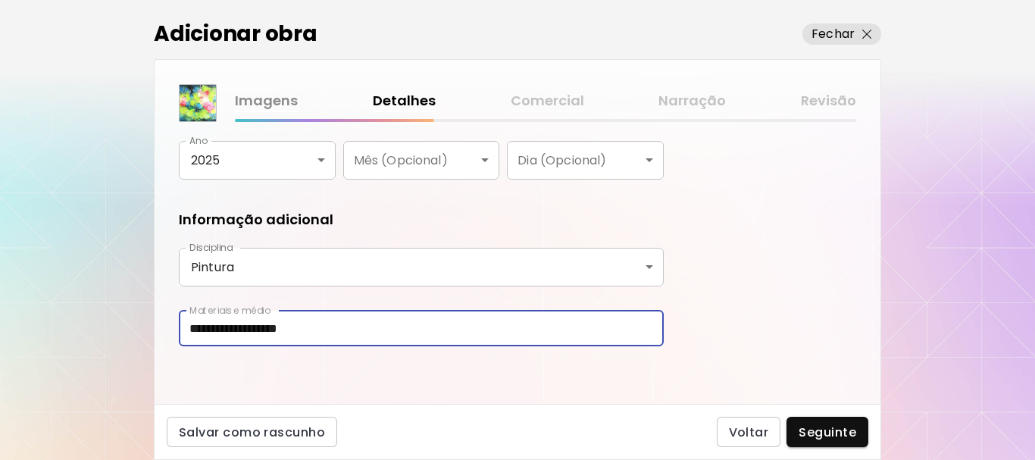
scroll to position [319, 0]
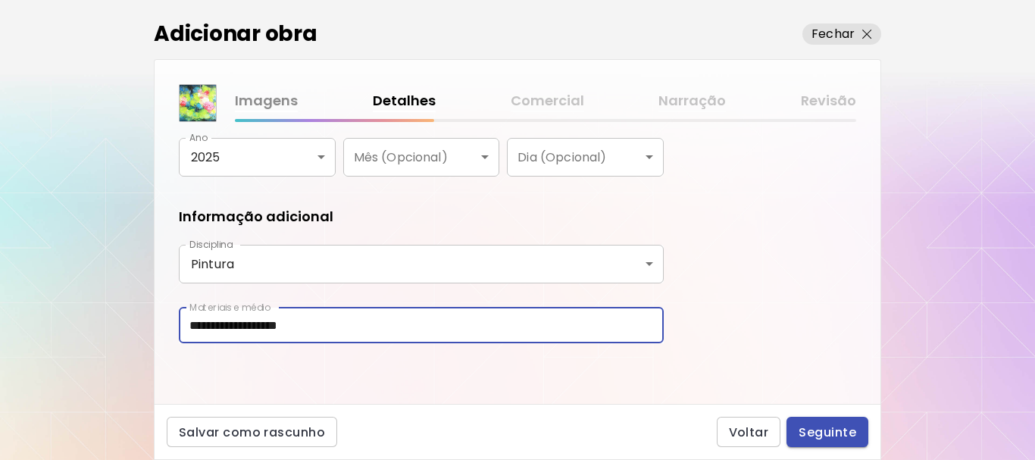
type input "**********"
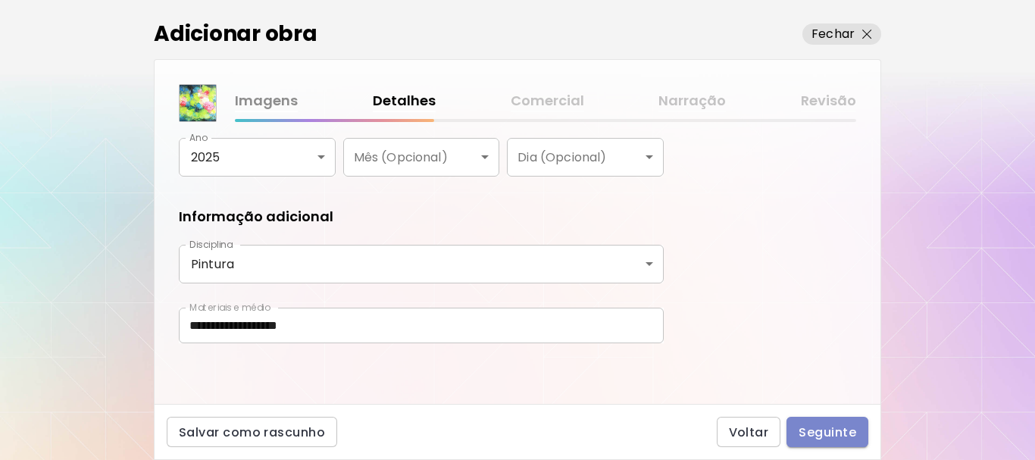
click at [844, 432] on span "Seguinte" at bounding box center [827, 432] width 58 height 16
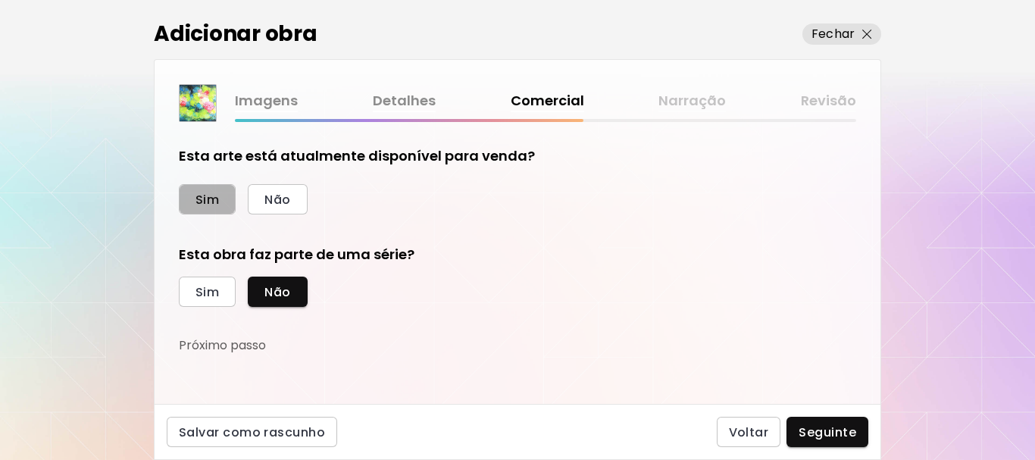
click at [211, 204] on span "Sim" at bounding box center [206, 200] width 23 height 16
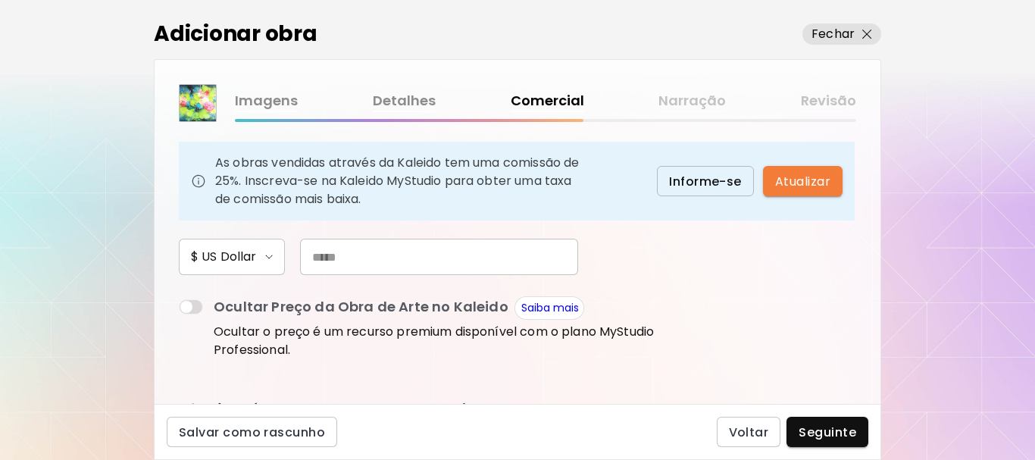
scroll to position [117, 0]
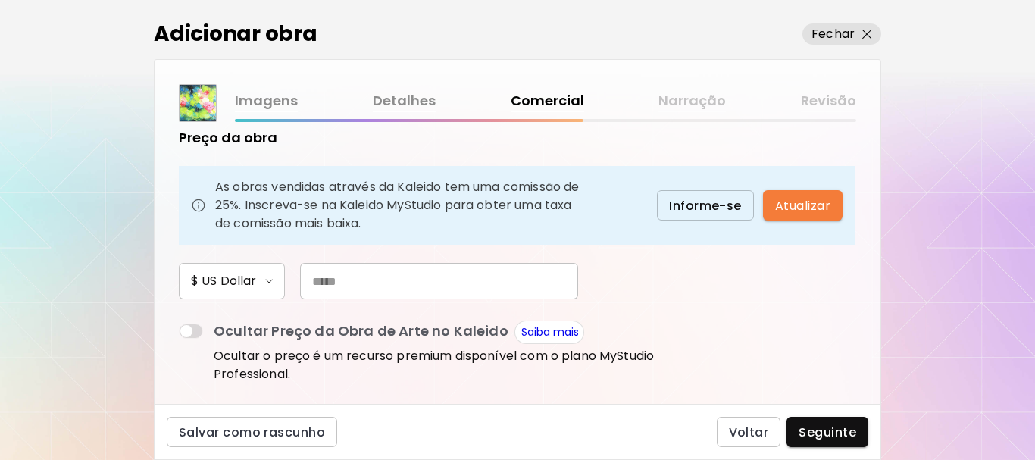
click at [314, 283] on input "text" at bounding box center [439, 281] width 278 height 36
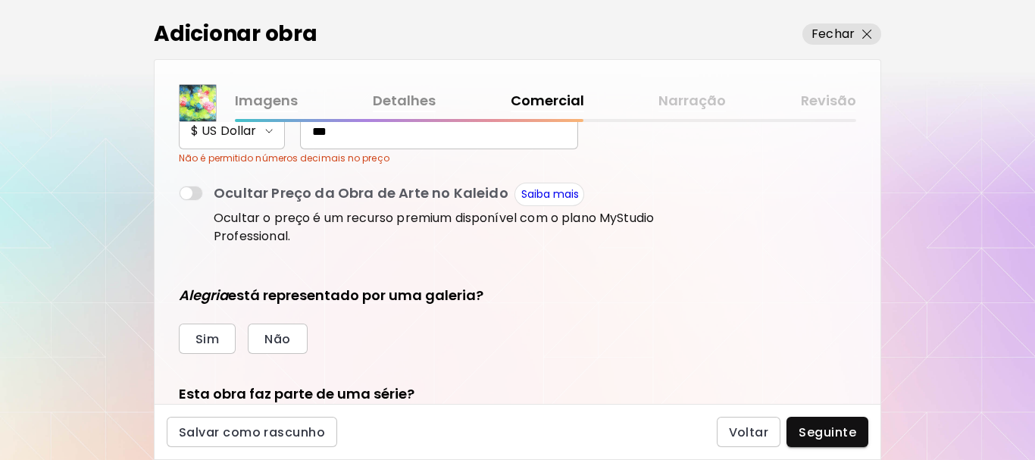
scroll to position [268, 0]
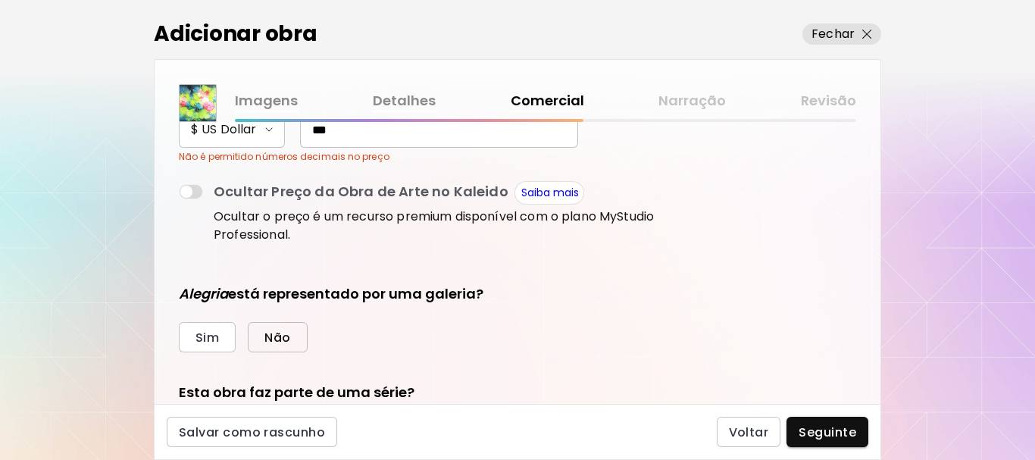
type input "***"
click at [273, 338] on button "Não" at bounding box center [277, 337] width 59 height 30
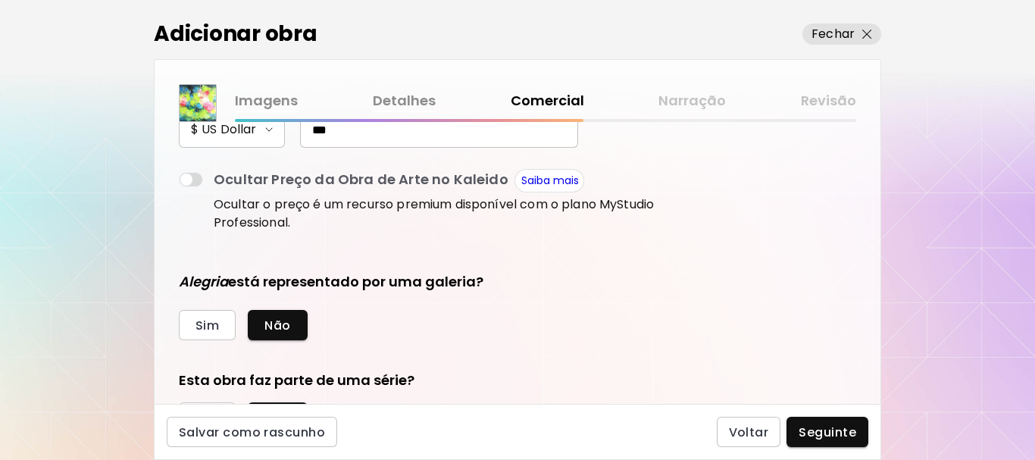
scroll to position [344, 0]
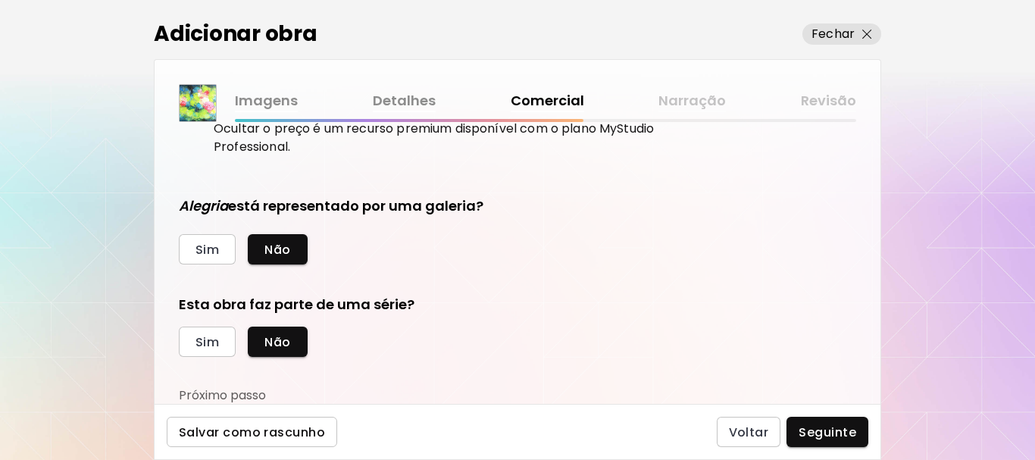
click at [292, 428] on span "Salvar como rascunho" at bounding box center [252, 432] width 146 height 16
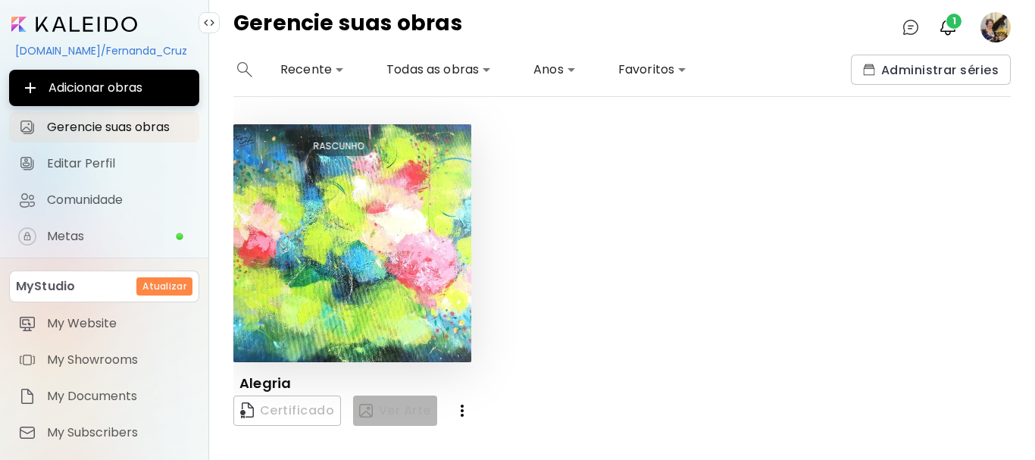
click at [417, 409] on span "Ver Arte" at bounding box center [395, 410] width 72 height 18
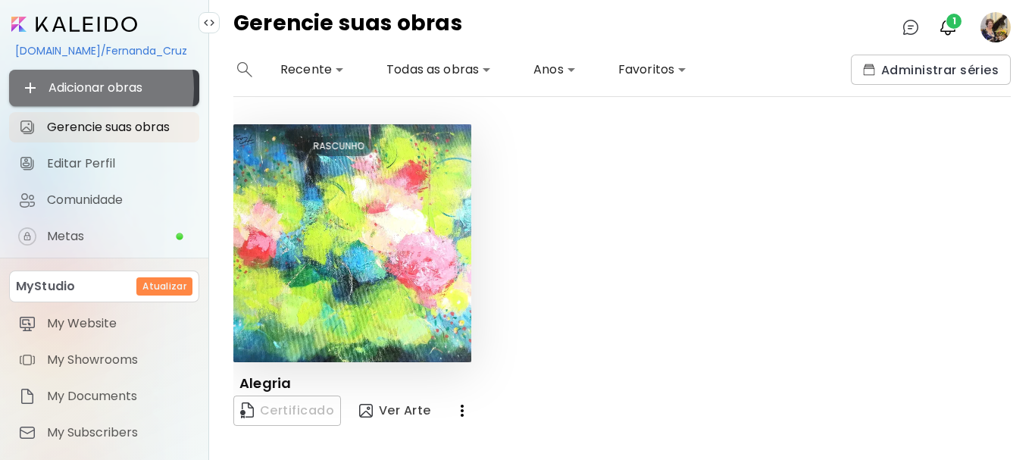
click at [65, 88] on span "Adicionar obras" at bounding box center [104, 88] width 166 height 18
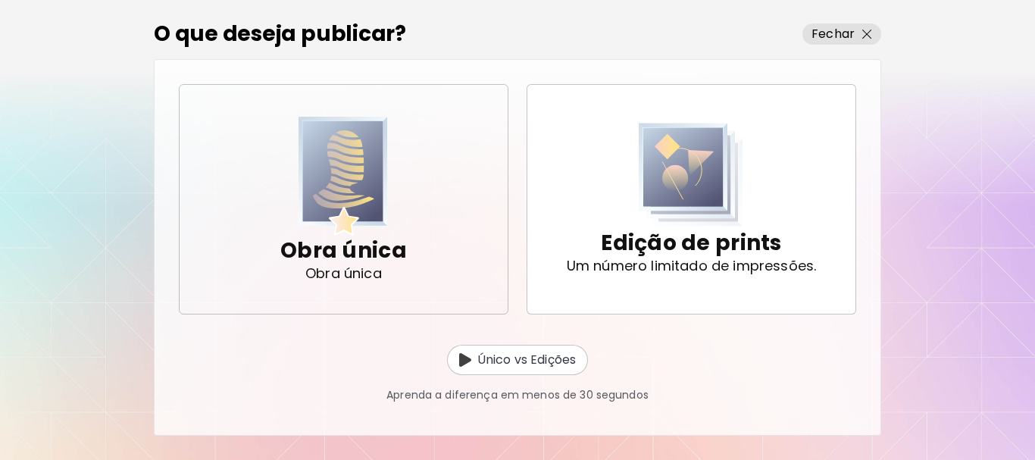
click at [342, 185] on img "button" at bounding box center [342, 176] width 89 height 119
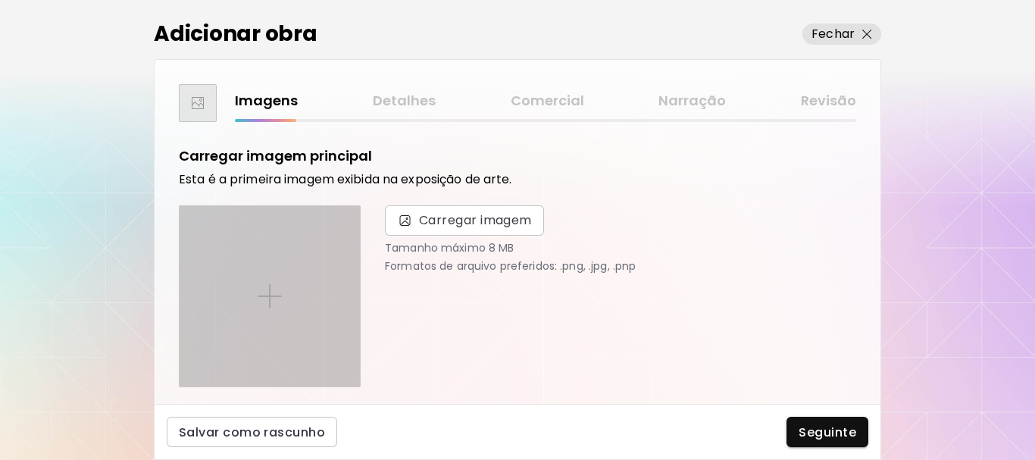
click at [279, 291] on img at bounding box center [269, 296] width 24 height 24
click at [0, 0] on input "file" at bounding box center [0, 0] width 0 height 0
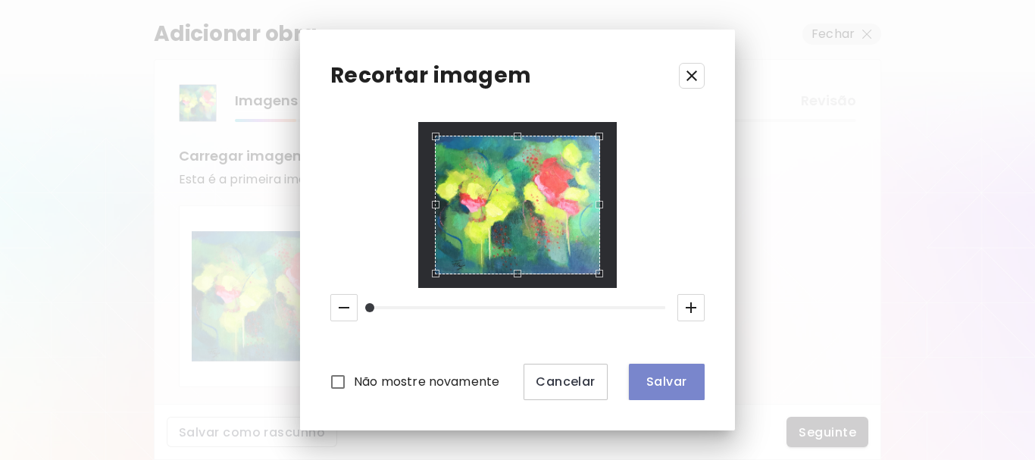
click at [669, 386] on span "Salvar" at bounding box center [666, 381] width 51 height 16
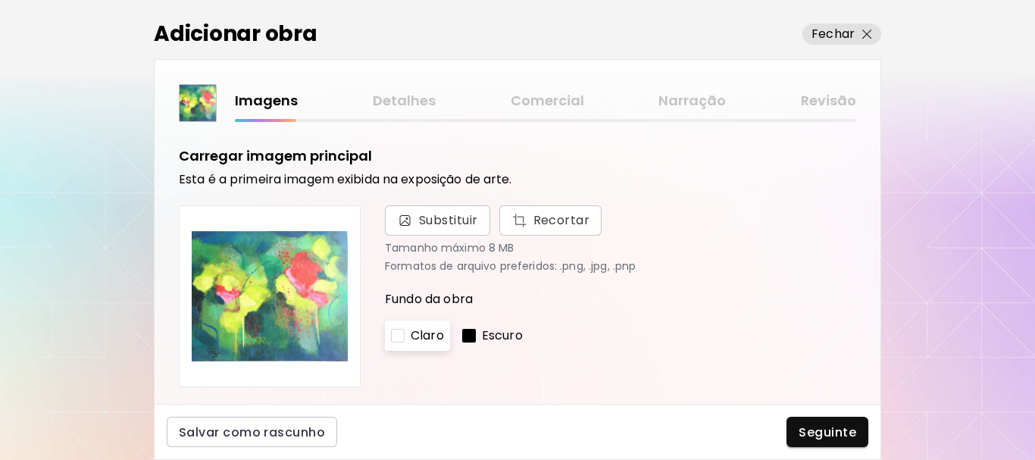
click at [470, 340] on div at bounding box center [469, 336] width 14 height 14
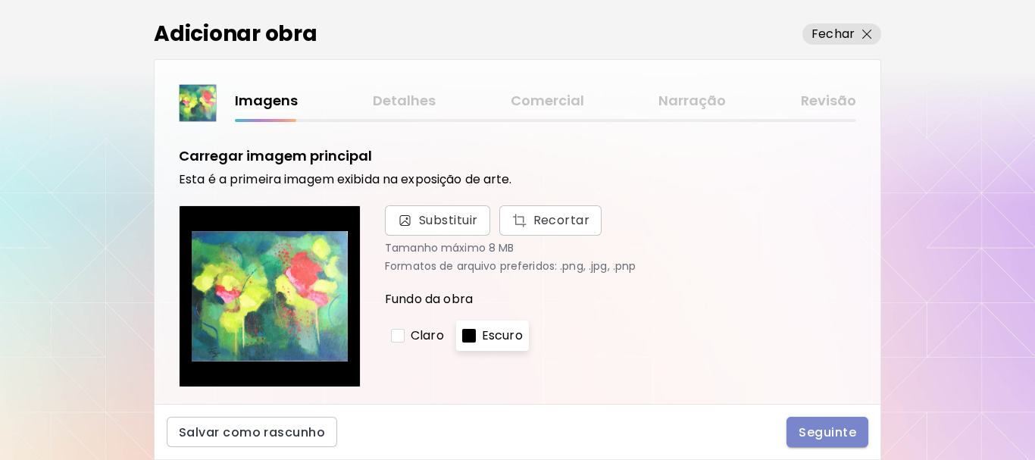
click at [816, 435] on span "Seguinte" at bounding box center [827, 432] width 58 height 16
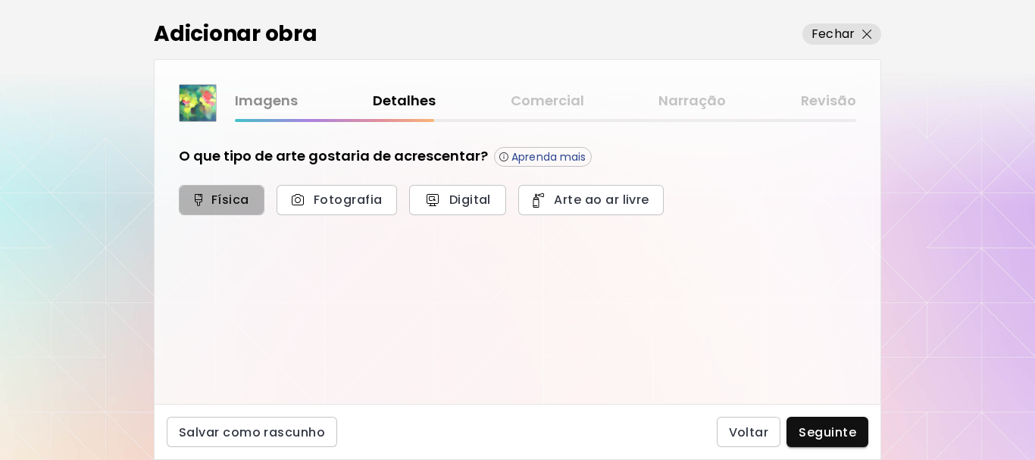
click at [231, 196] on span "Física" at bounding box center [221, 200] width 52 height 16
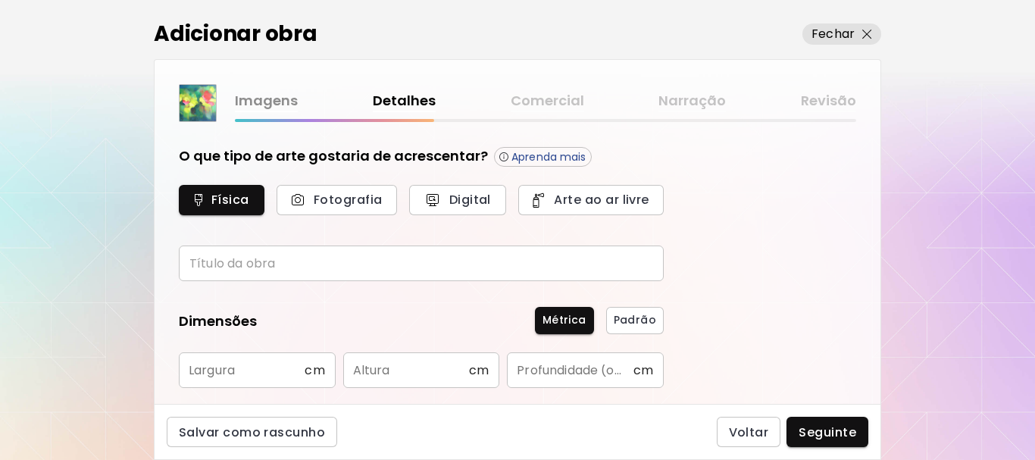
click at [202, 266] on input "text" at bounding box center [421, 263] width 485 height 36
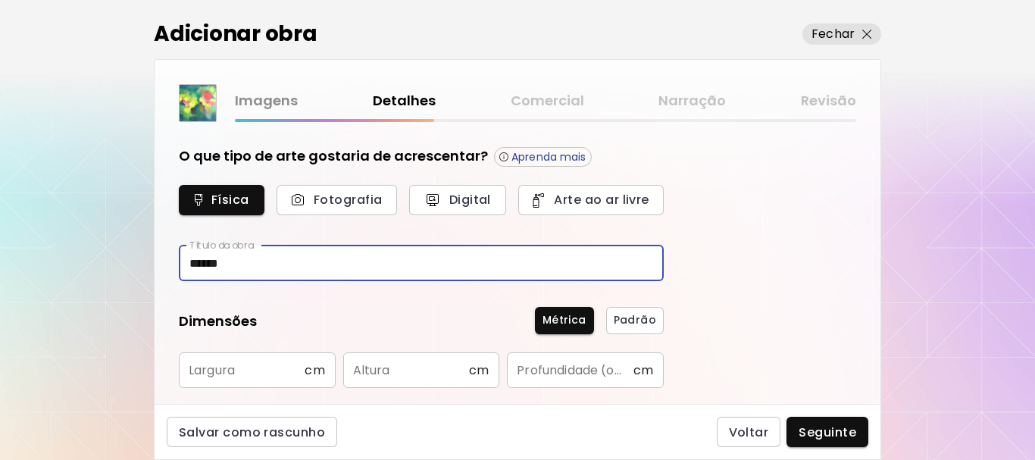
type input "******"
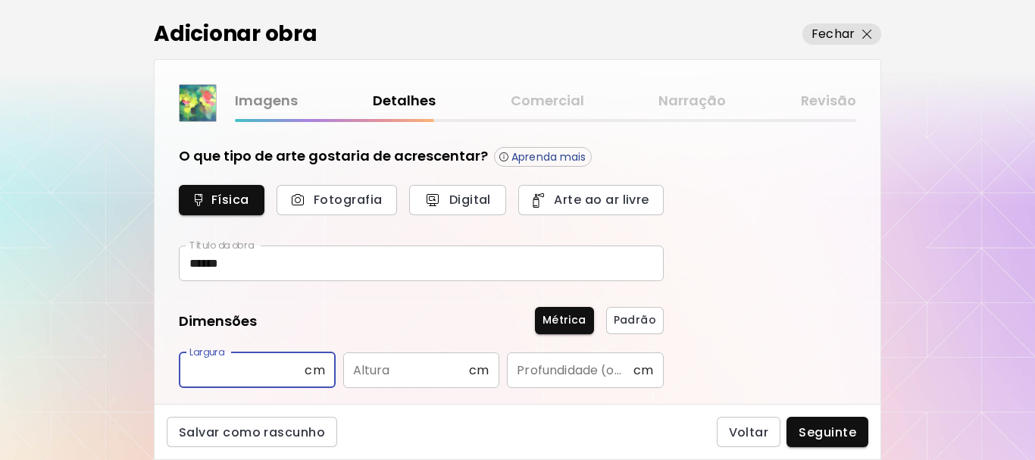
click at [189, 375] on input "text" at bounding box center [242, 370] width 126 height 36
type input "**"
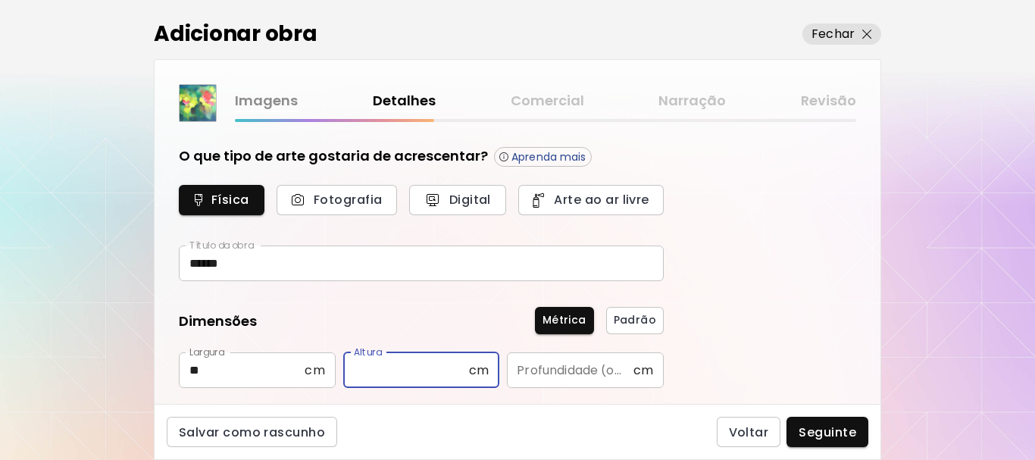
click at [359, 371] on input "text" at bounding box center [406, 370] width 126 height 36
type input "**"
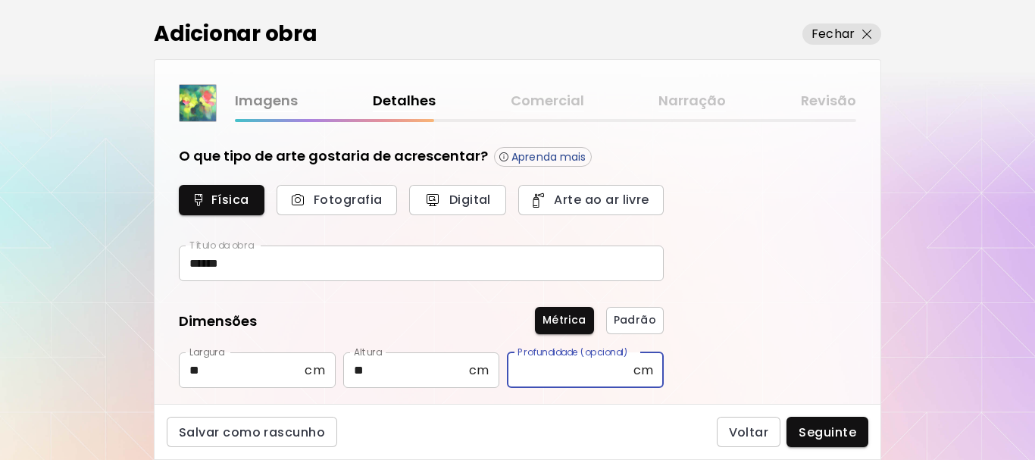
click at [538, 367] on input "text" at bounding box center [570, 370] width 126 height 36
type input "*"
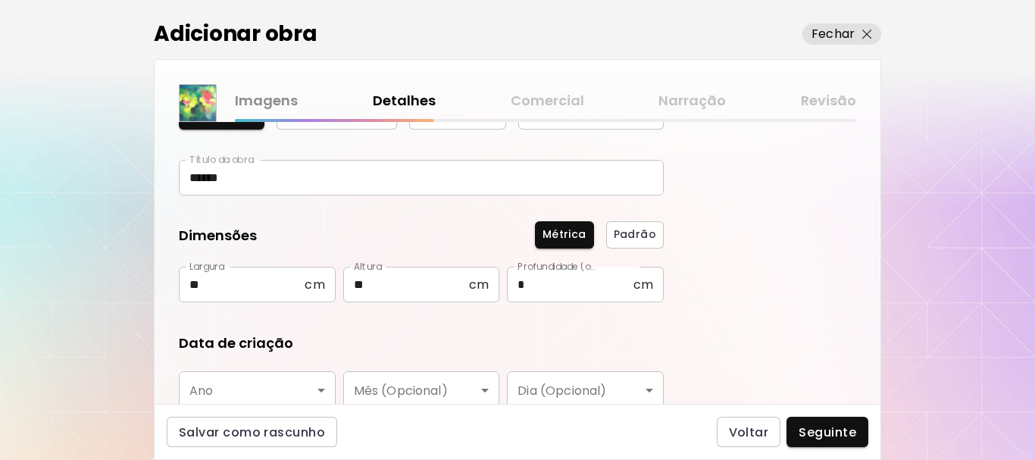
scroll to position [151, 0]
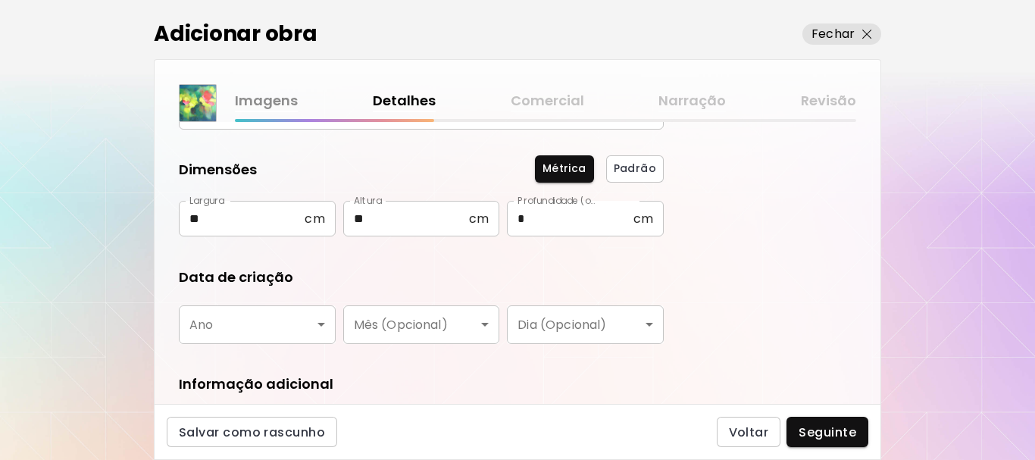
click at [320, 324] on body "[DOMAIN_NAME]/[PERSON_NAME] Adicionar obras Gerencie suas obras Editar Perfil M…" at bounding box center [517, 230] width 1035 height 460
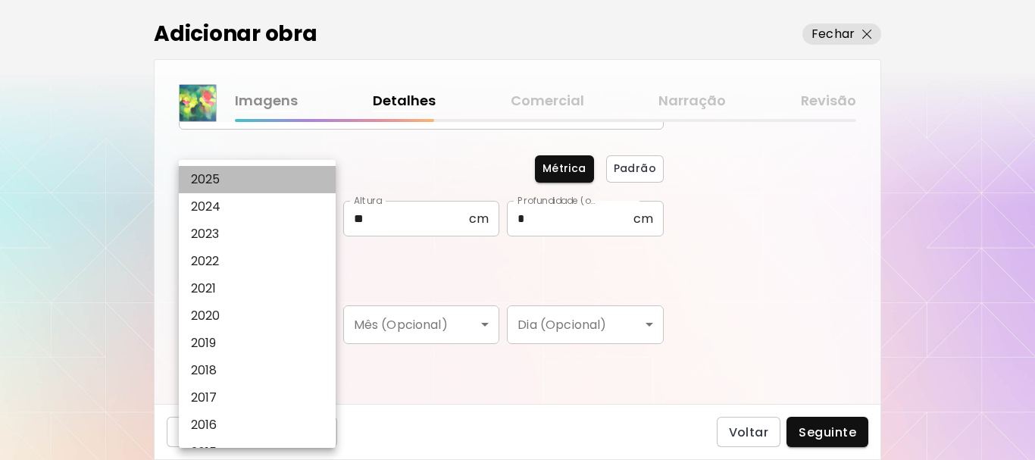
click at [260, 176] on li "2025" at bounding box center [261, 179] width 164 height 27
type input "****"
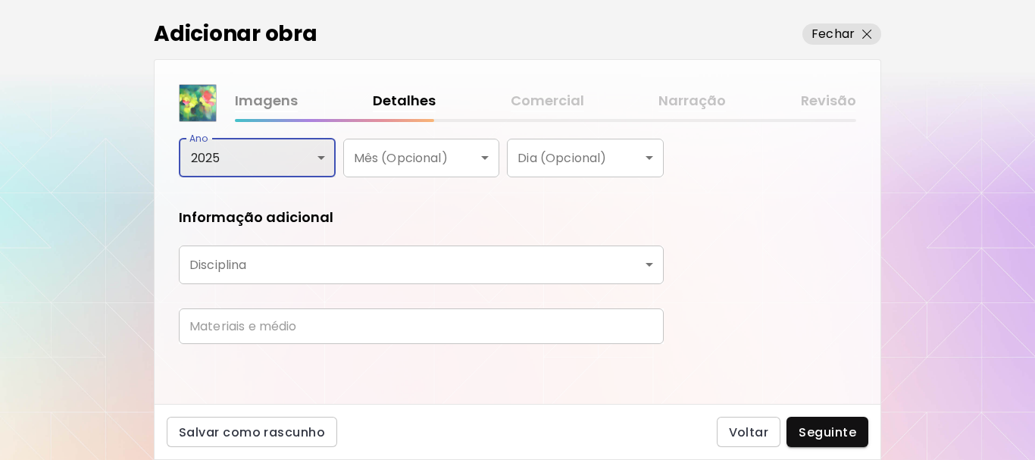
scroll to position [319, 0]
click at [654, 264] on body "[DOMAIN_NAME]/[PERSON_NAME] Adicionar obras Gerencie suas obras Editar Perfil M…" at bounding box center [517, 230] width 1035 height 460
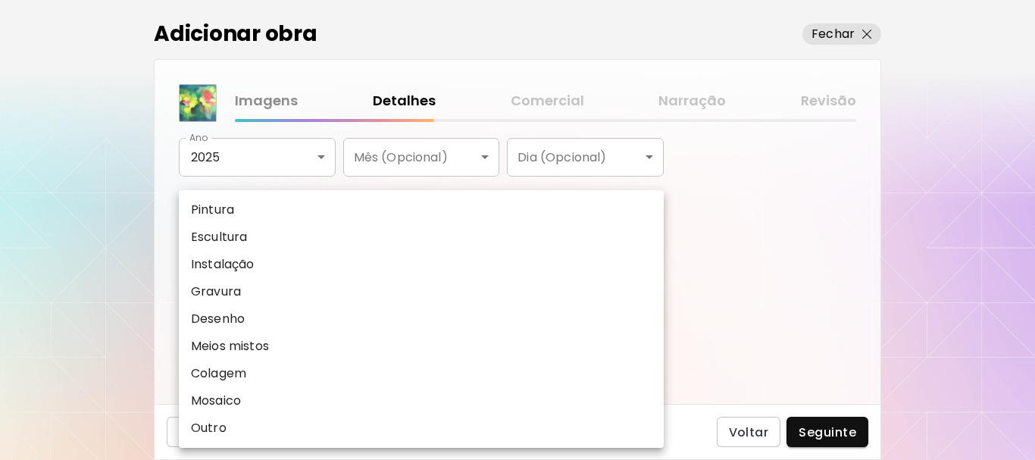
click at [460, 205] on li "Pintura" at bounding box center [421, 209] width 485 height 27
type input "********"
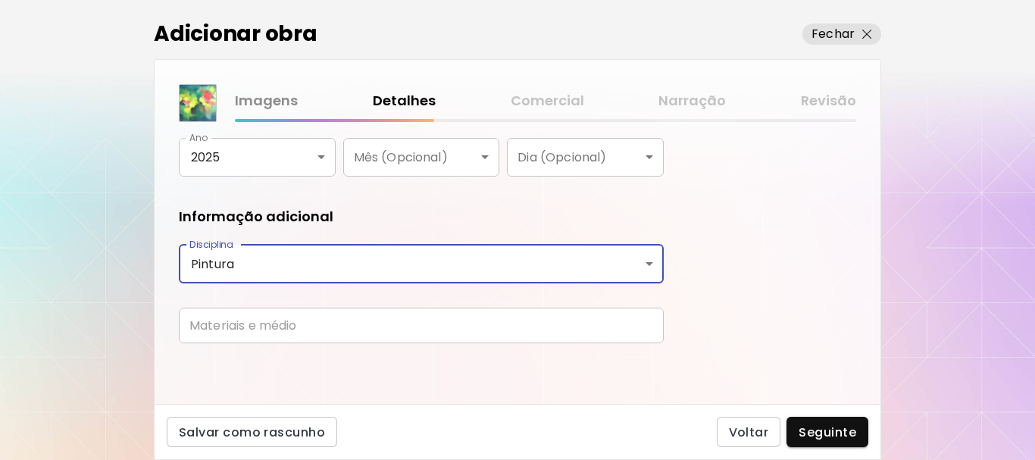
click at [278, 327] on input "text" at bounding box center [421, 325] width 485 height 36
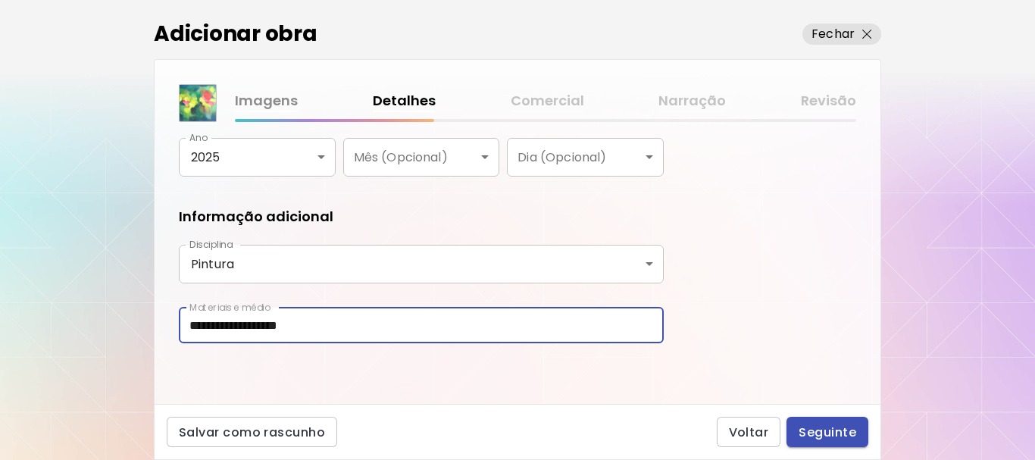
type input "**********"
click at [820, 432] on span "Seguinte" at bounding box center [827, 432] width 58 height 16
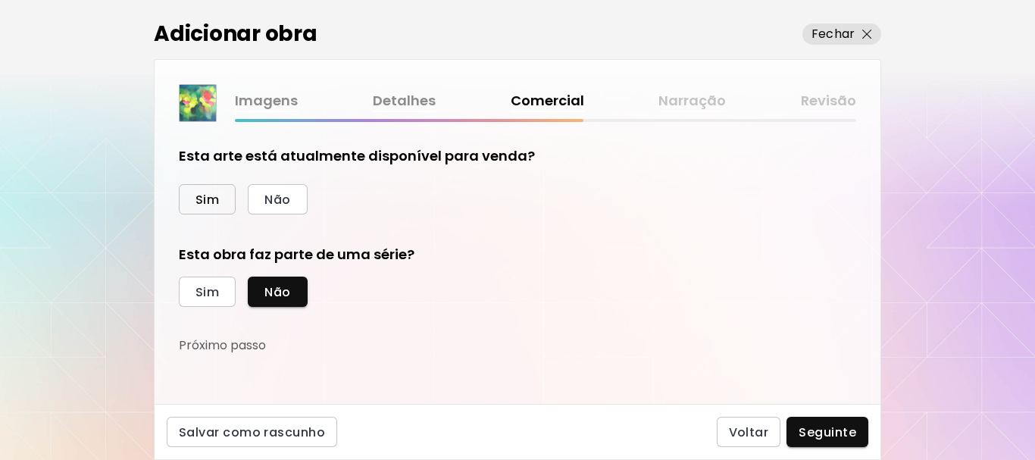
click at [213, 198] on span "Sim" at bounding box center [206, 200] width 23 height 16
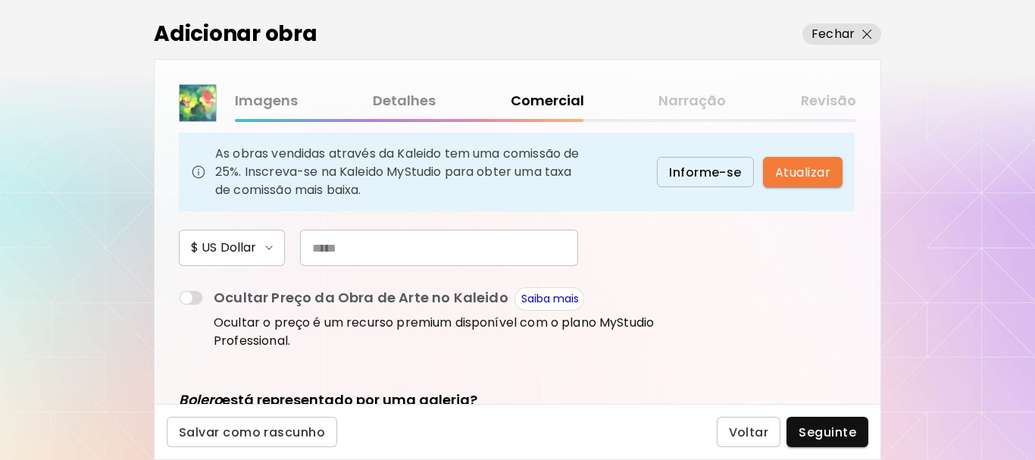
scroll to position [151, 0]
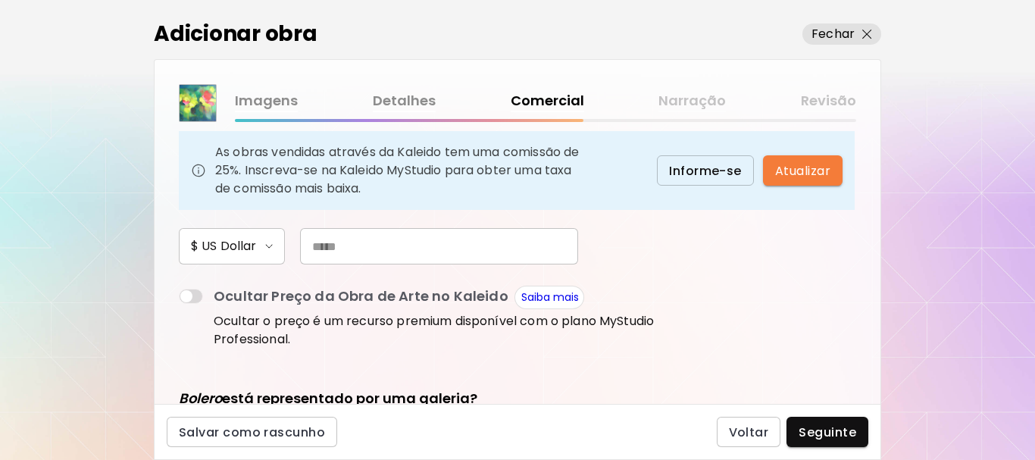
click at [328, 245] on input "text" at bounding box center [439, 246] width 278 height 36
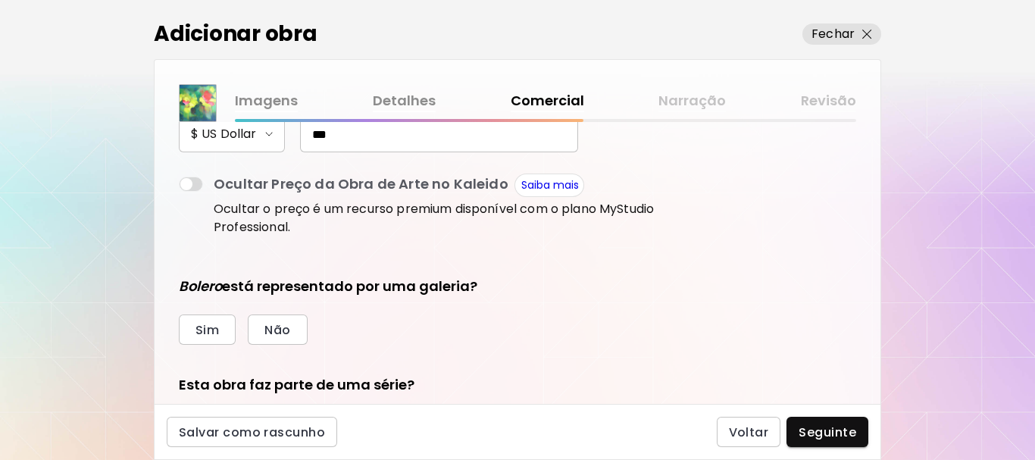
scroll to position [303, 0]
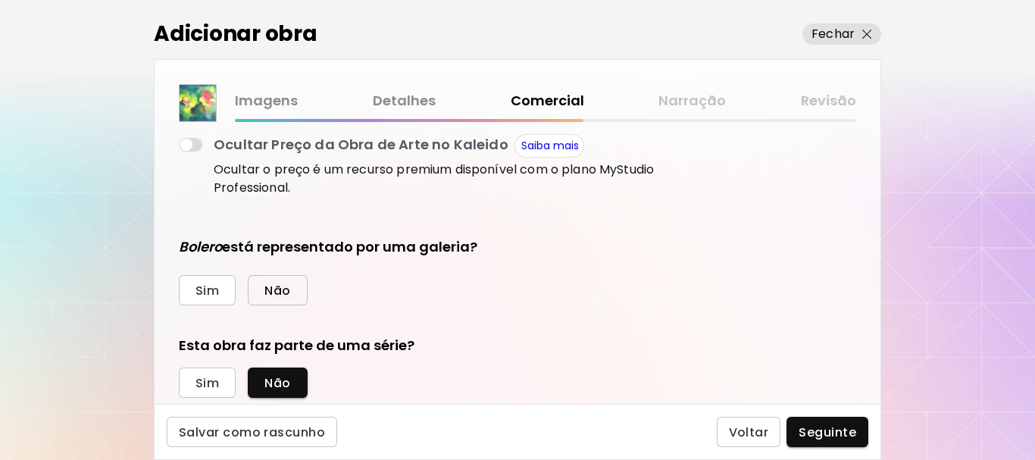
type input "***"
click at [278, 292] on span "Não" at bounding box center [277, 290] width 26 height 16
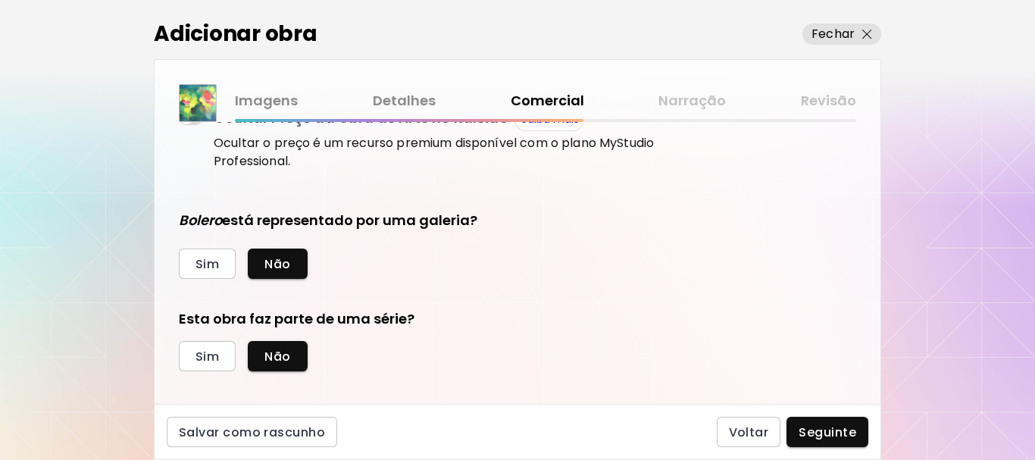
scroll to position [344, 0]
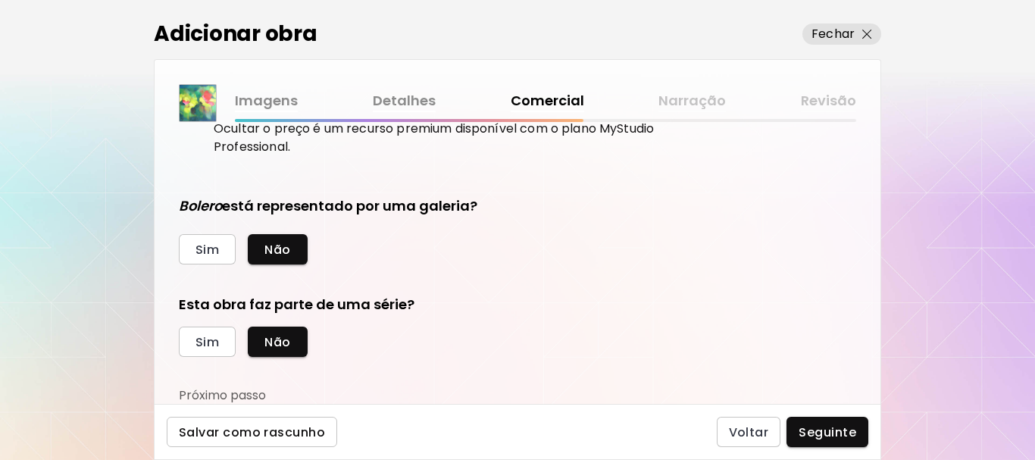
click at [310, 435] on span "Salvar como rascunho" at bounding box center [252, 432] width 146 height 16
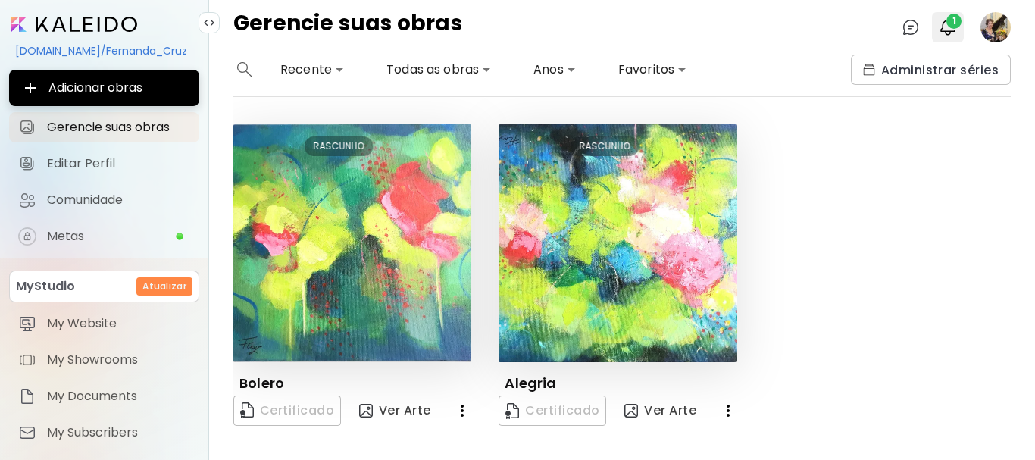
click at [955, 24] on span "1" at bounding box center [953, 21] width 15 height 15
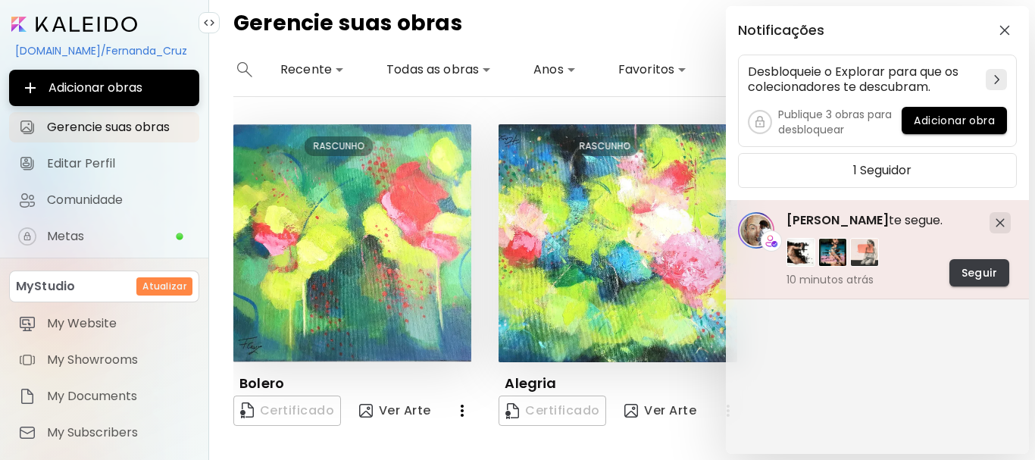
click at [991, 270] on span "Seguir" at bounding box center [979, 273] width 36 height 16
click at [1000, 25] on img "button" at bounding box center [1004, 30] width 11 height 11
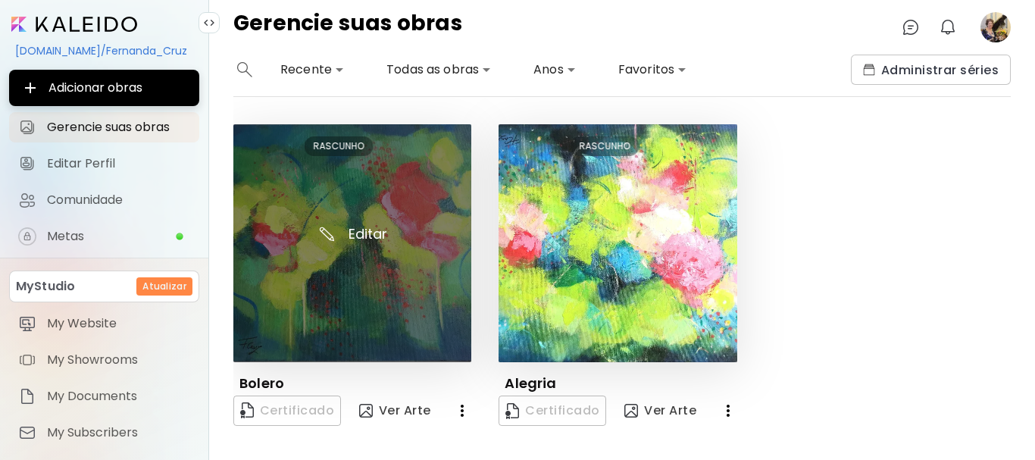
click at [367, 163] on img at bounding box center [352, 243] width 238 height 238
